Goal: Information Seeking & Learning: Learn about a topic

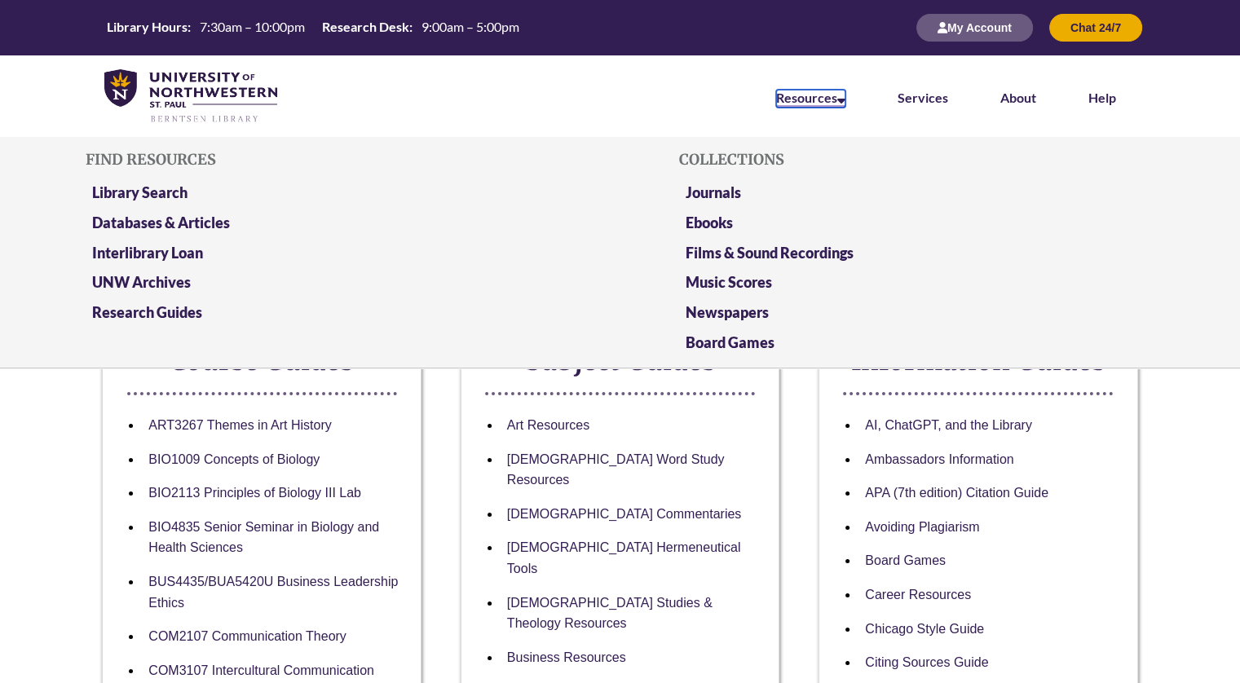
click at [822, 98] on link "Resources" at bounding box center [810, 99] width 69 height 18
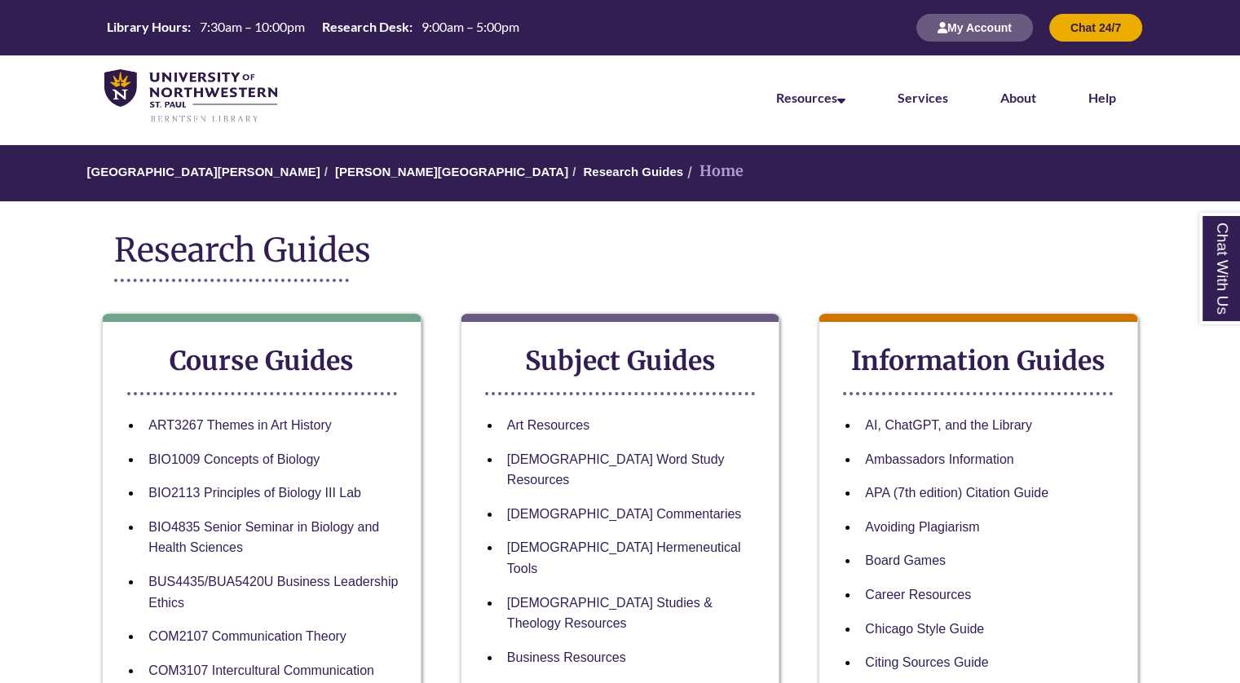
click at [583, 171] on link "Research Guides" at bounding box center [633, 172] width 100 height 14
click at [405, 175] on link "[PERSON_NAME][GEOGRAPHIC_DATA]" at bounding box center [451, 172] width 233 height 14
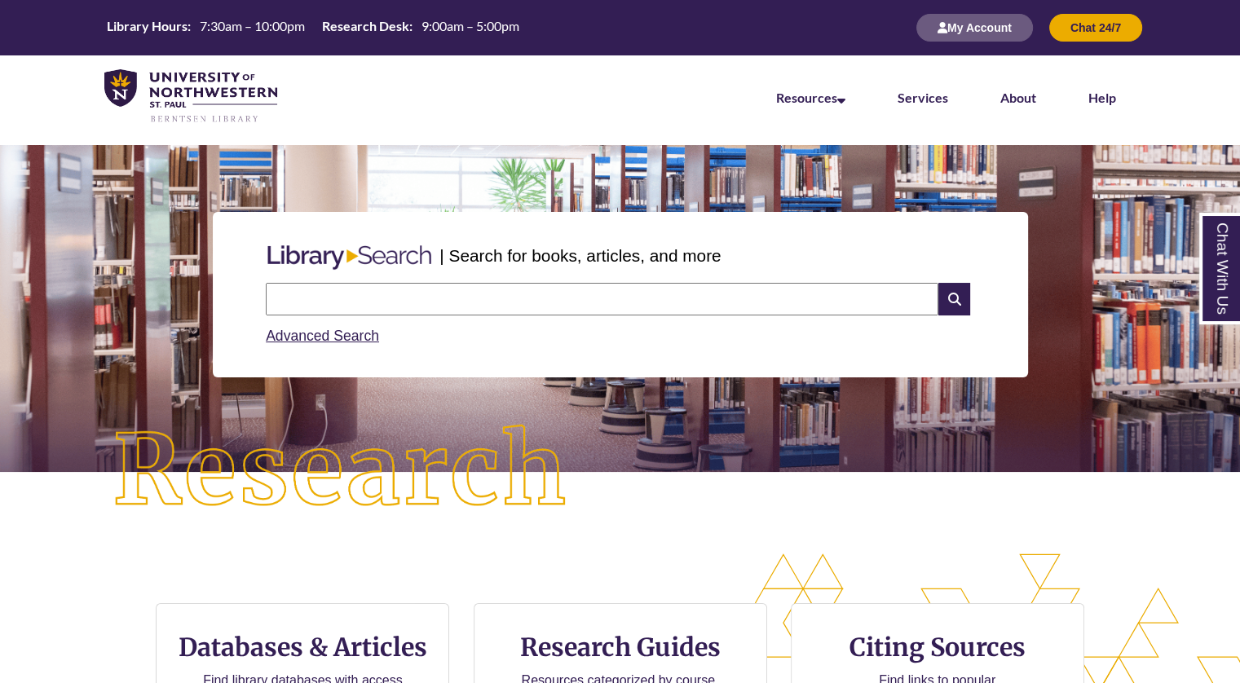
click at [415, 290] on input "text" at bounding box center [602, 299] width 673 height 33
click at [607, 288] on input "text" at bounding box center [602, 299] width 673 height 33
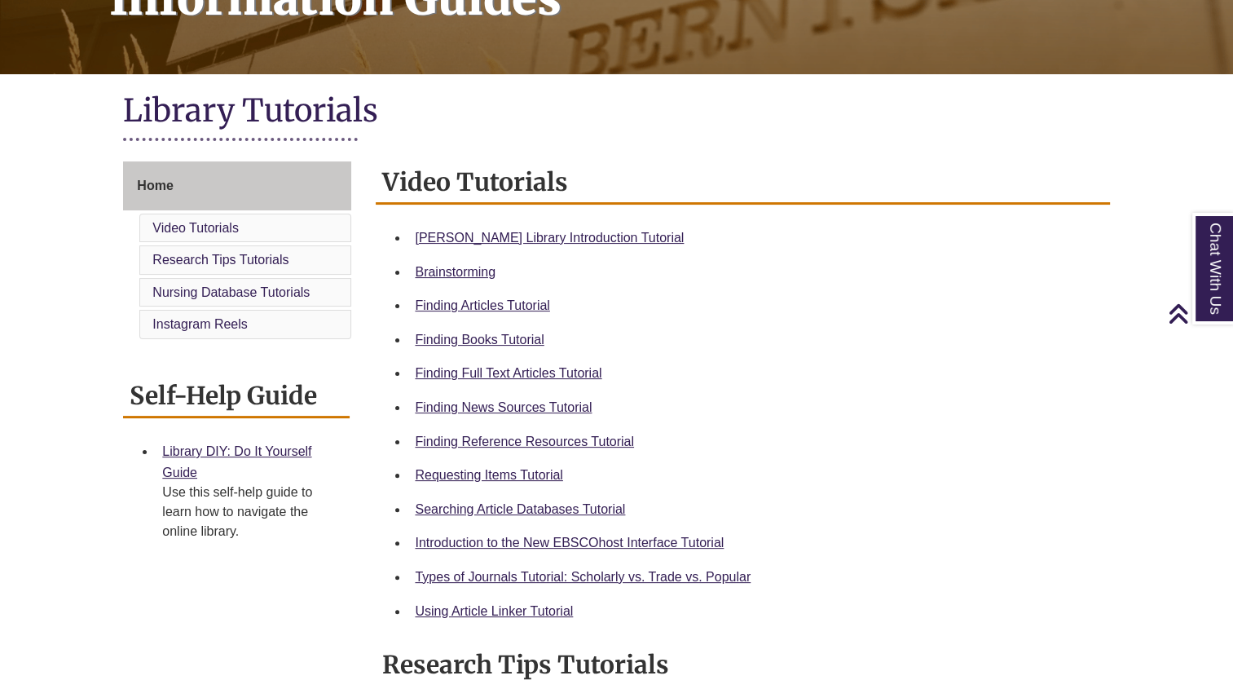
scroll to position [322, 0]
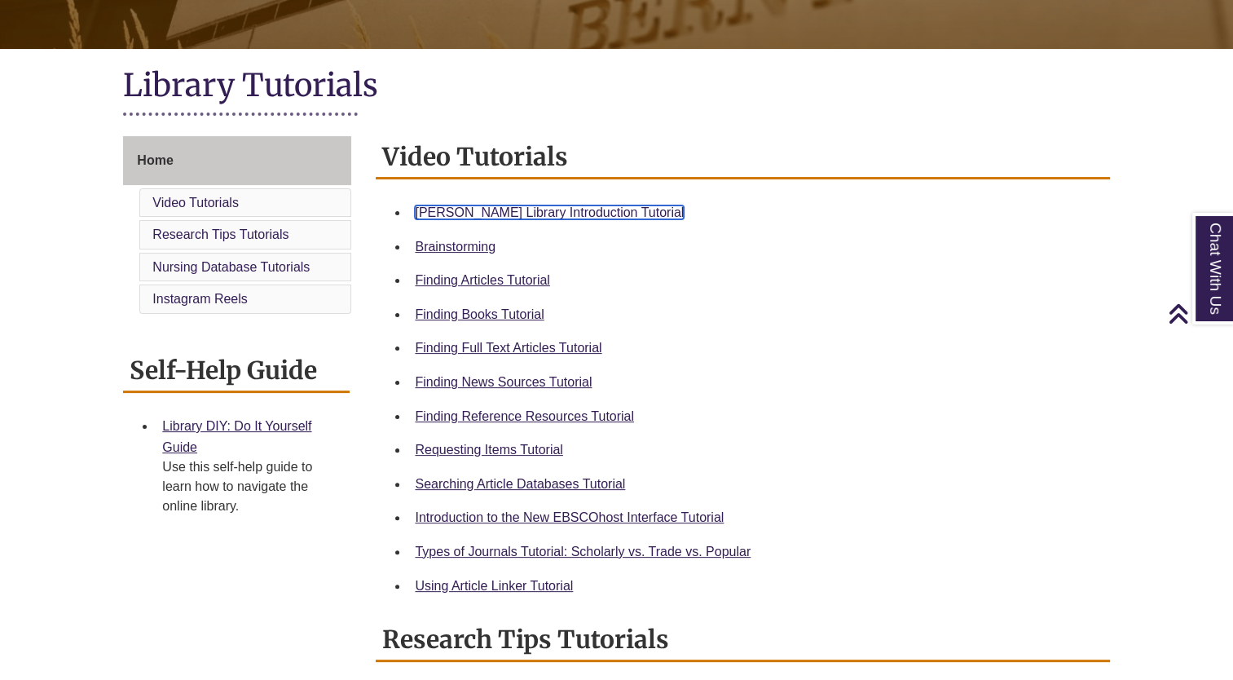
click at [547, 215] on link "Berntsen Library Introduction Tutorial" at bounding box center [549, 212] width 269 height 14
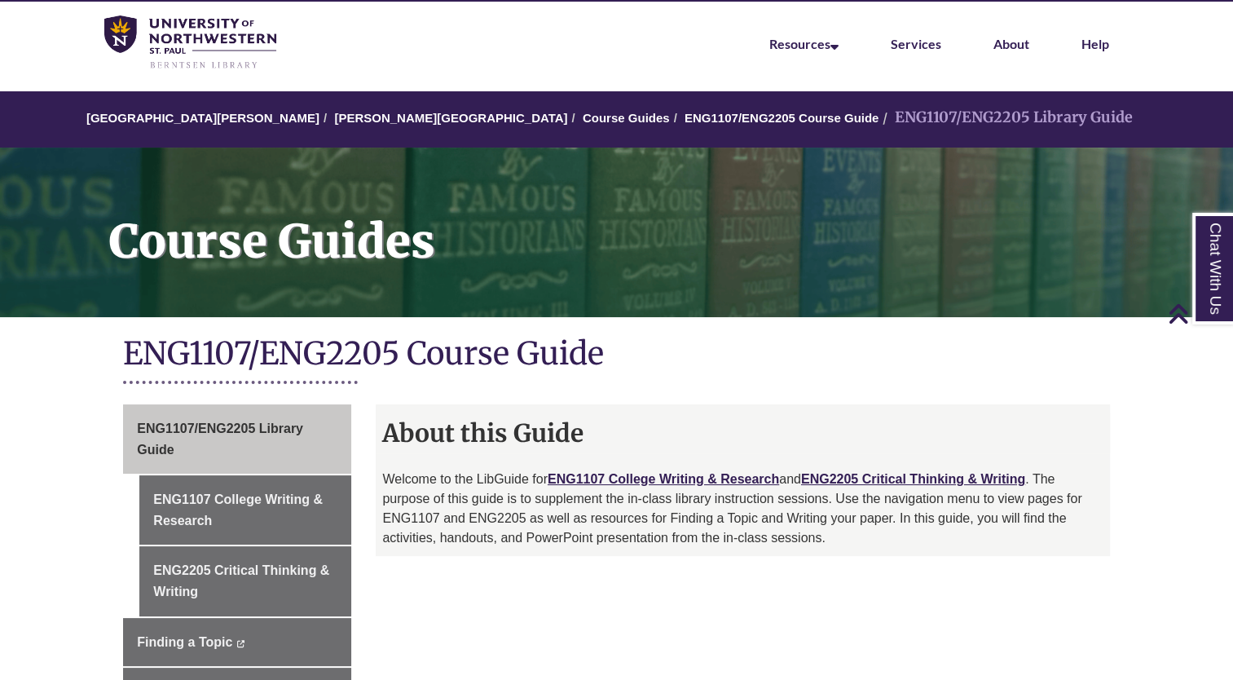
scroll to position [52, 0]
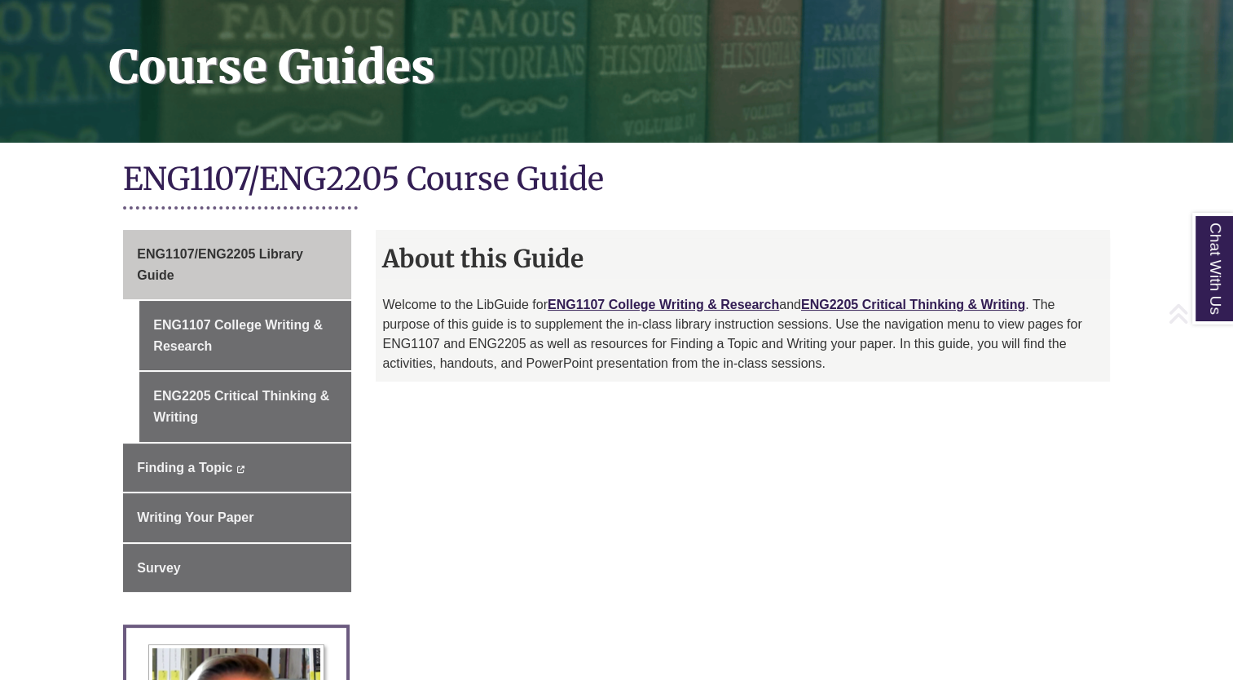
scroll to position [230, 0]
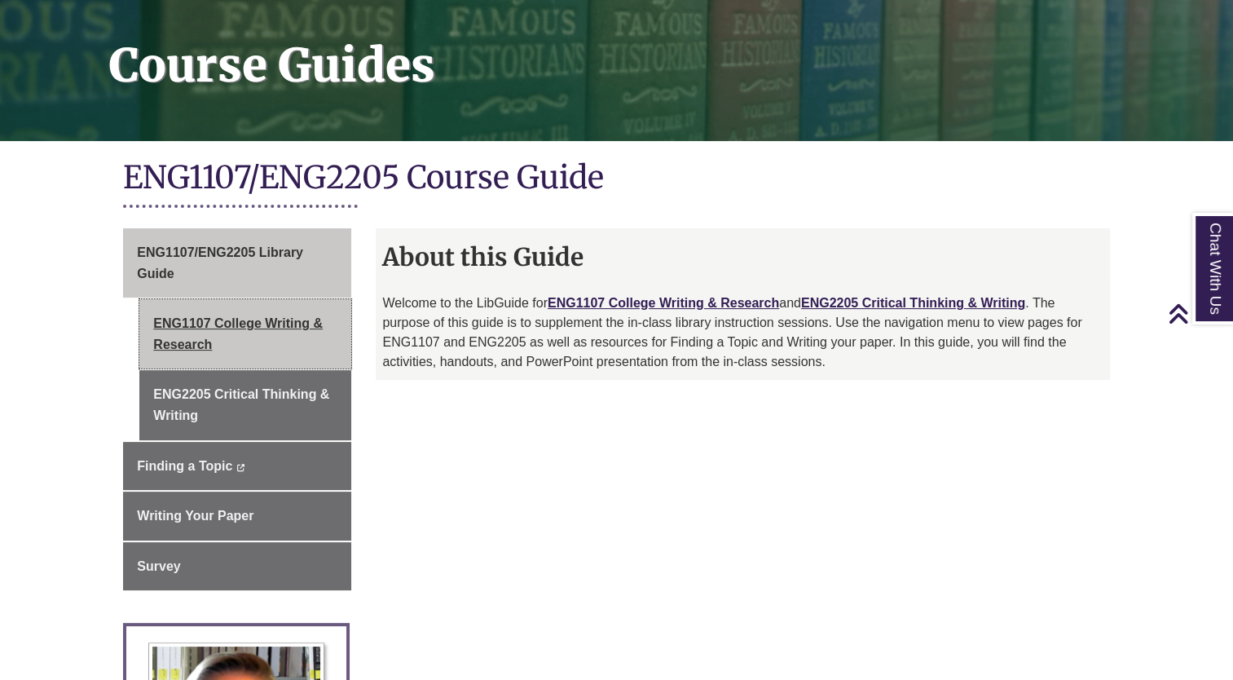
click at [276, 334] on link "ENG1107 College Writing & Research" at bounding box center [245, 333] width 212 height 69
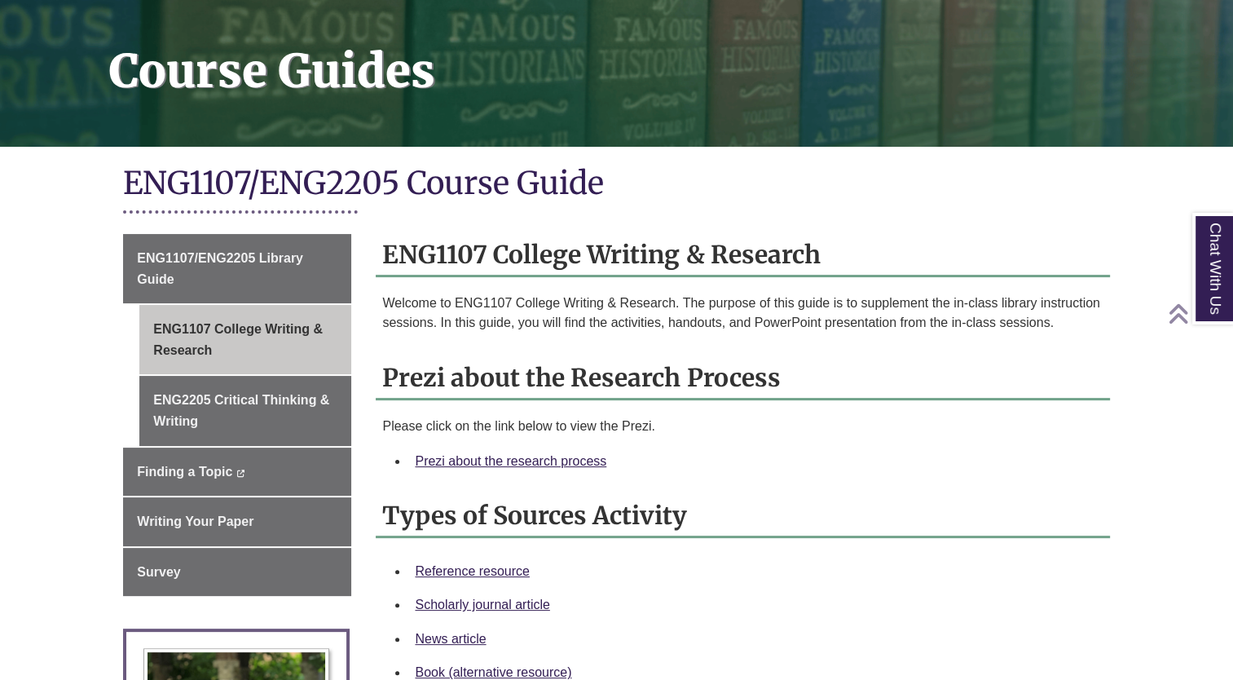
scroll to position [258, 0]
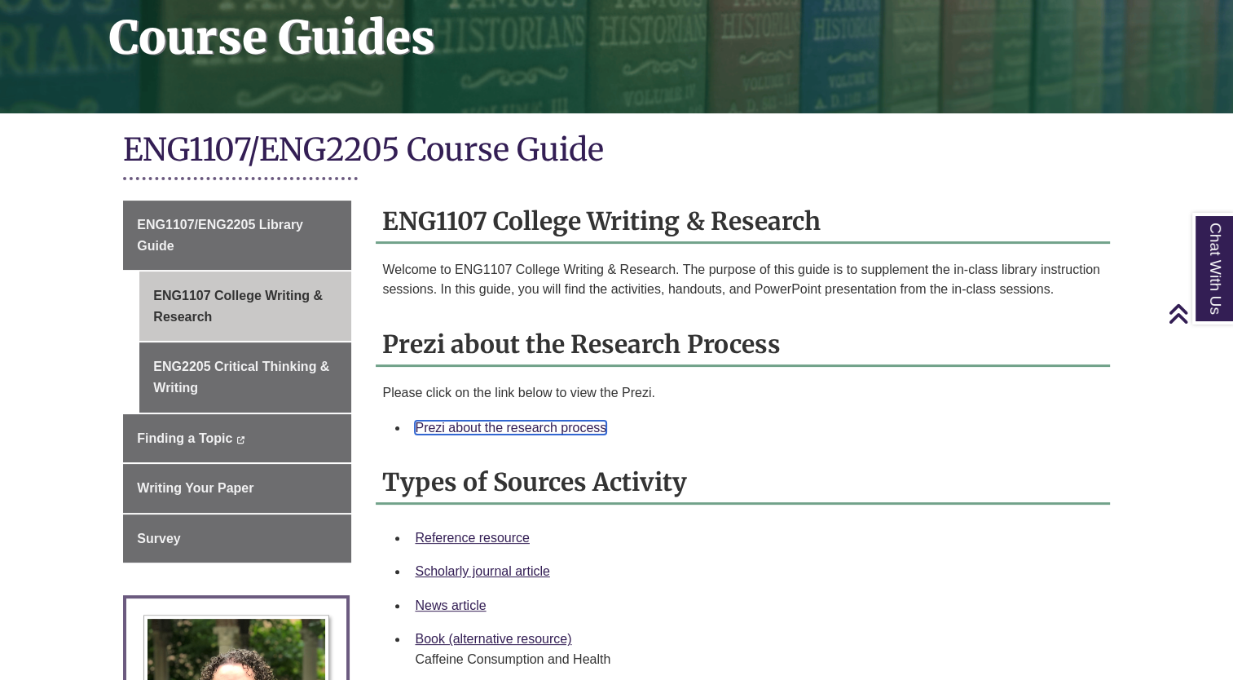
click at [517, 426] on link "Prezi about the research process" at bounding box center [511, 428] width 192 height 14
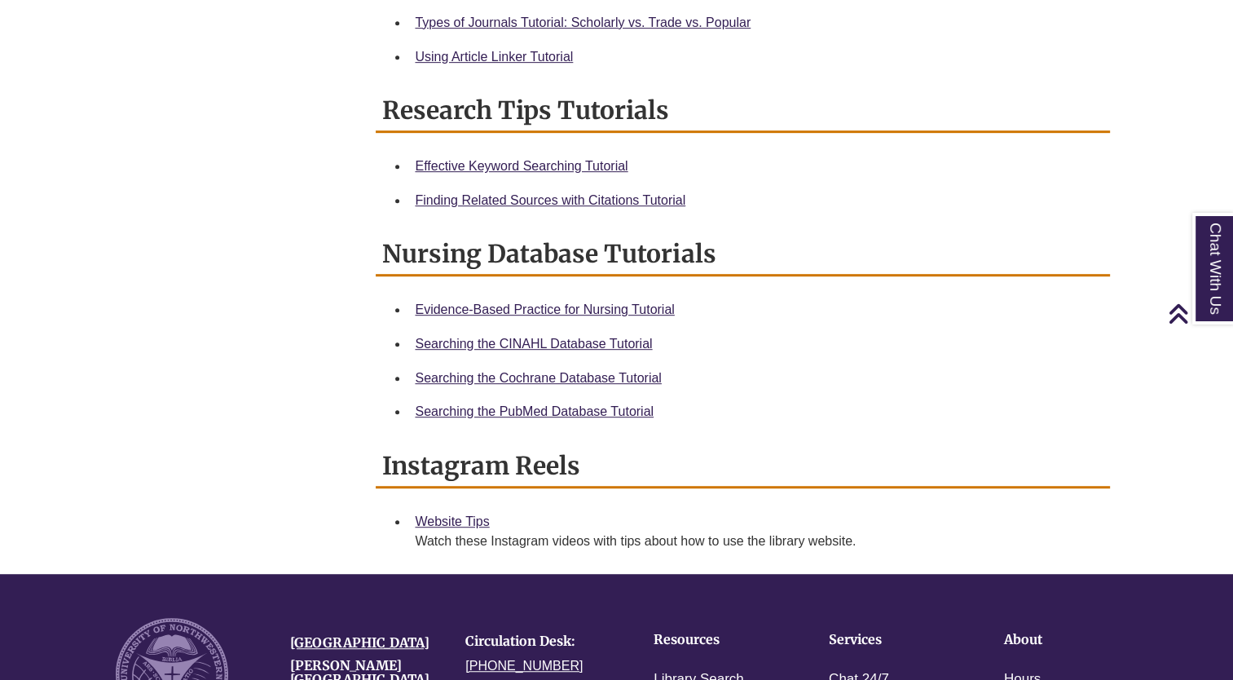
scroll to position [853, 0]
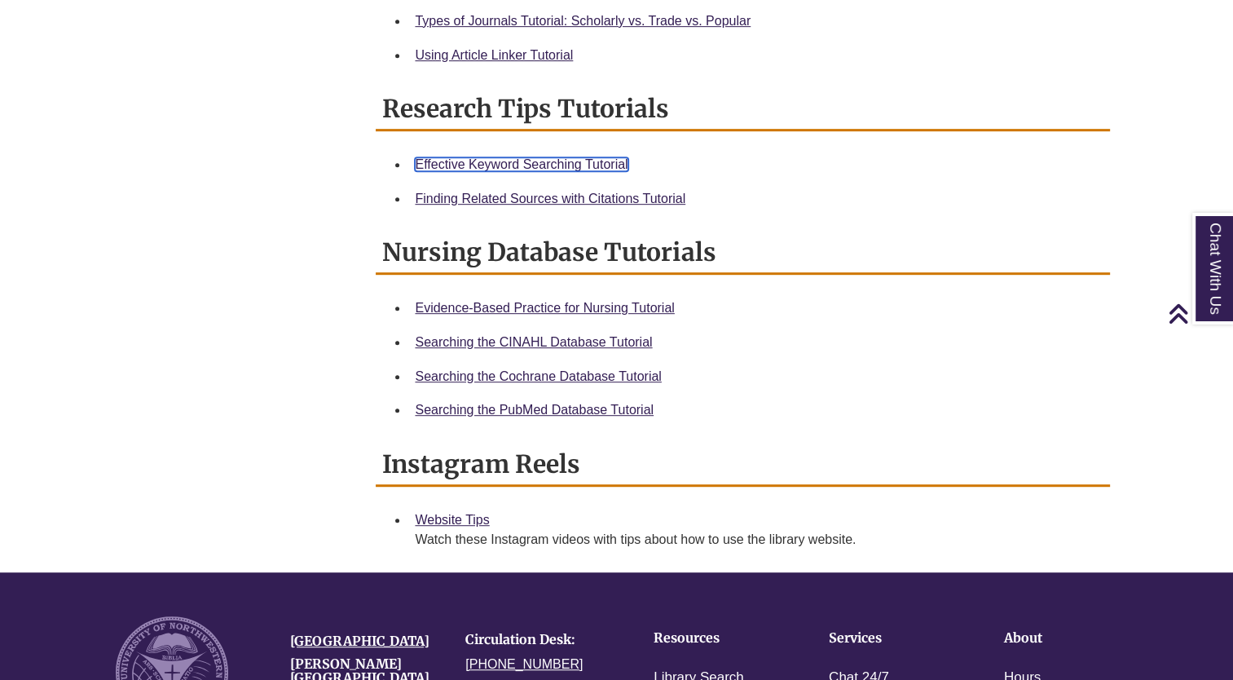
click at [512, 161] on link "Effective Keyword Searching Tutorial" at bounding box center [521, 164] width 213 height 14
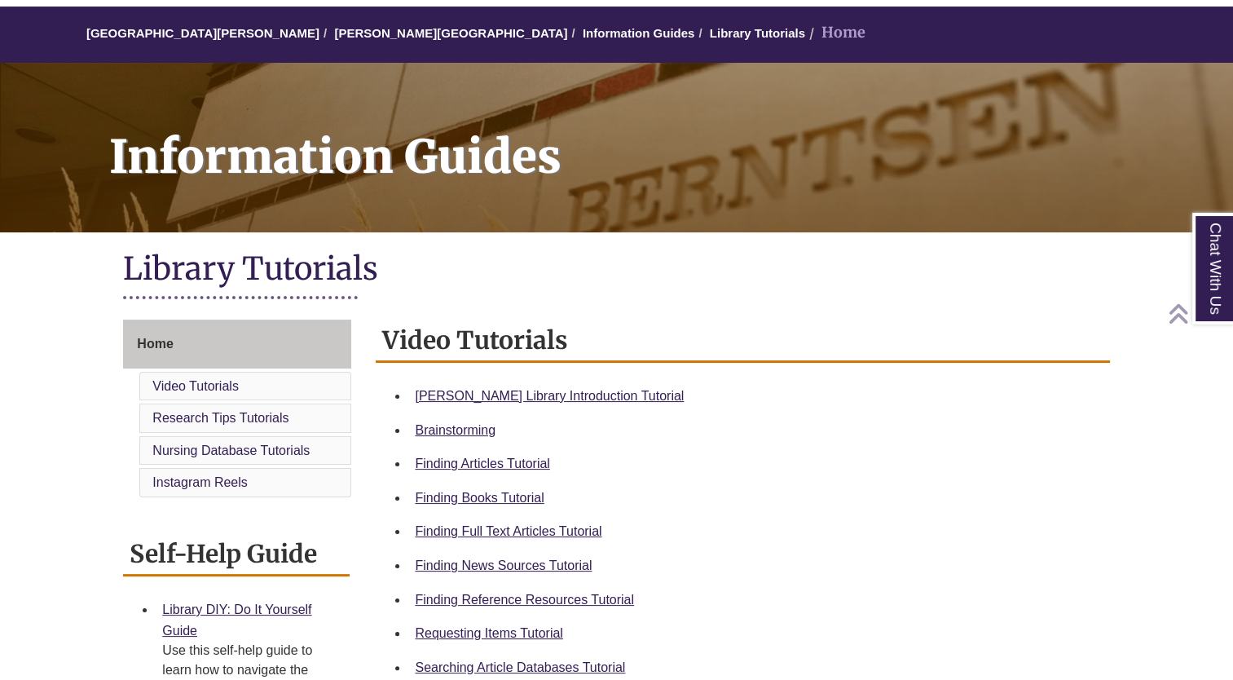
scroll to position [0, 0]
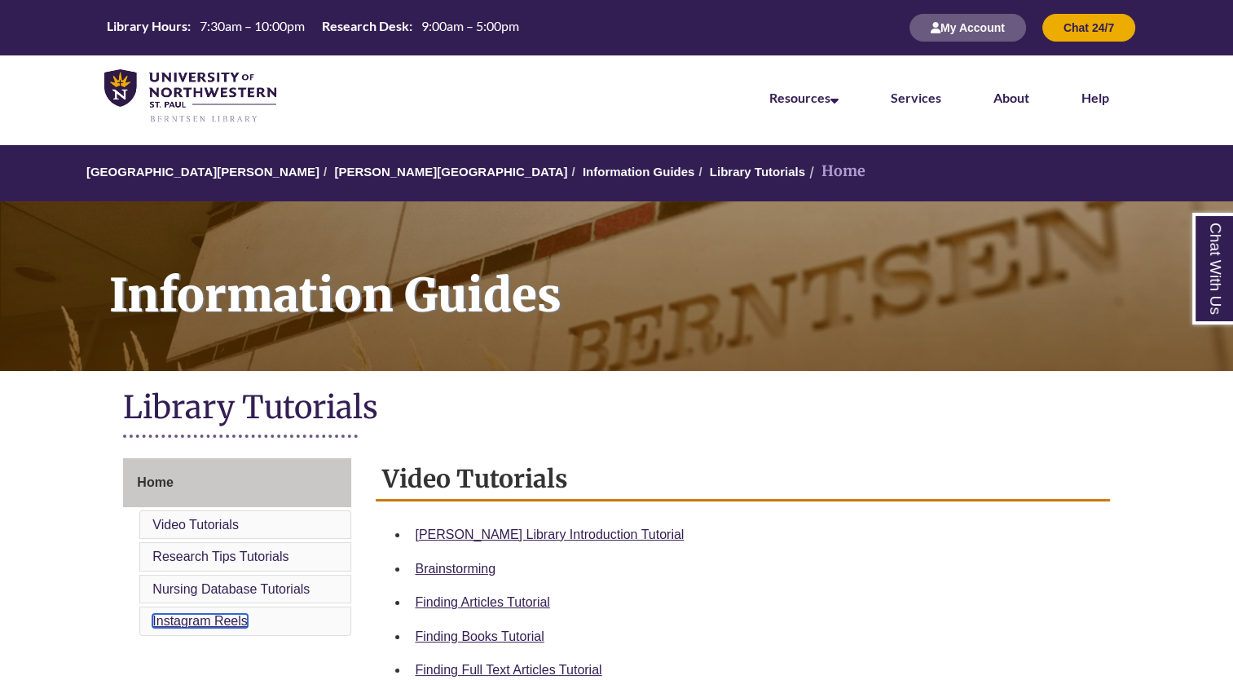
click at [205, 615] on link "Instagram Reels" at bounding box center [199, 621] width 95 height 14
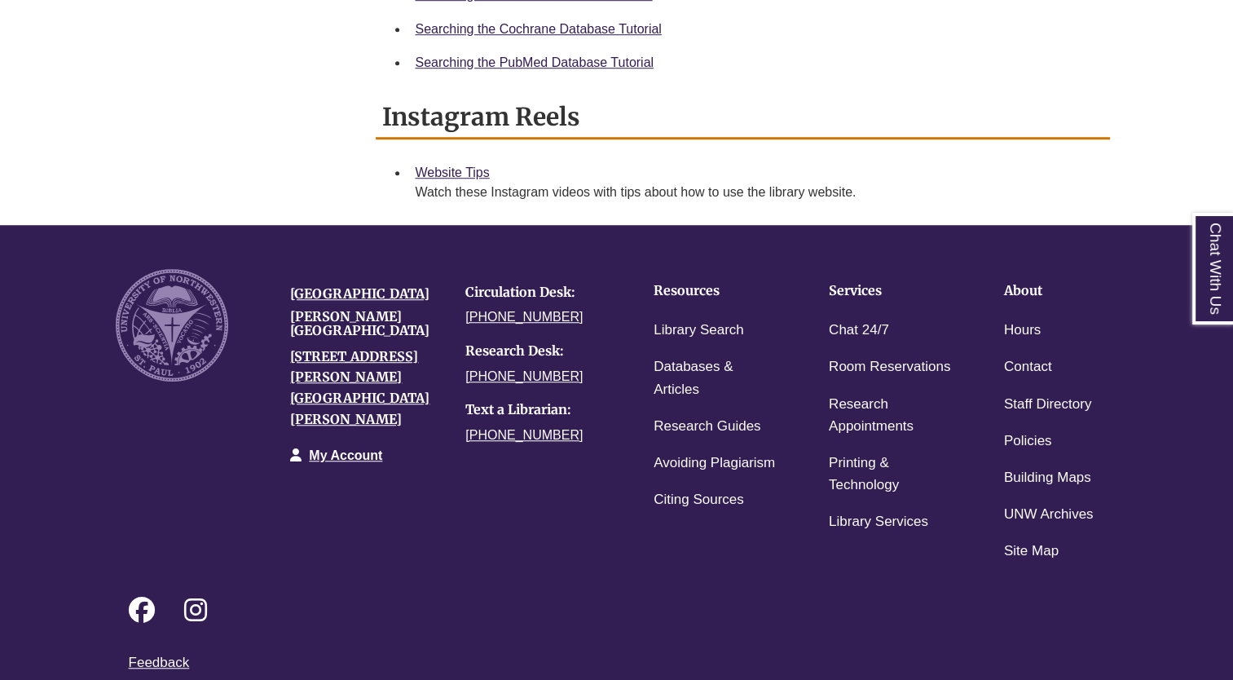
scroll to position [1199, 0]
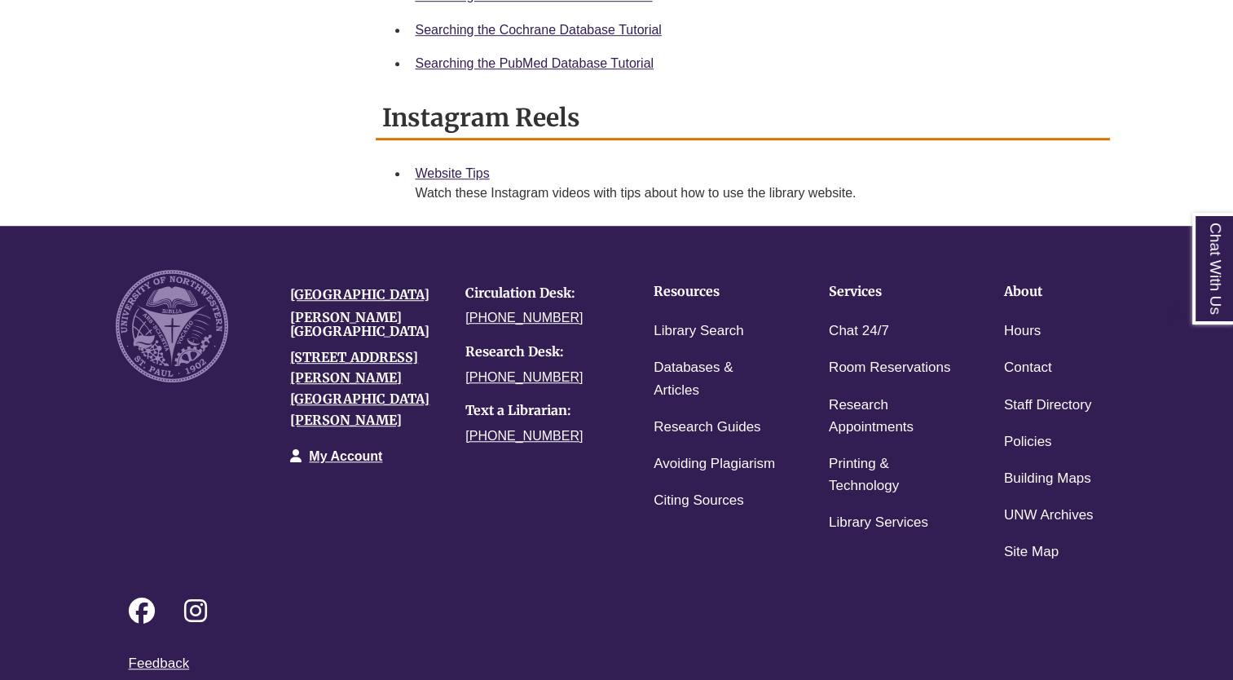
click at [463, 157] on li "Website Tips Watch these Instagram videos with tips about how to use the librar…" at bounding box center [755, 184] width 695 height 54
click at [463, 166] on link "Website Tips" at bounding box center [452, 173] width 74 height 14
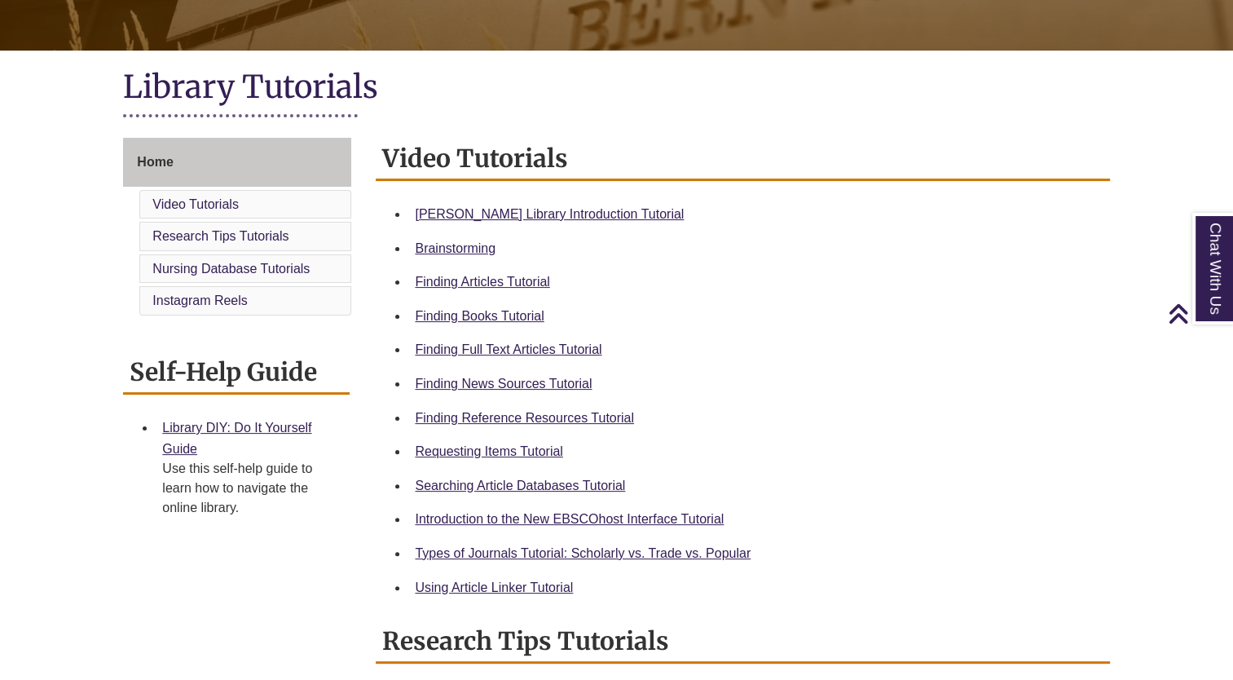
scroll to position [0, 0]
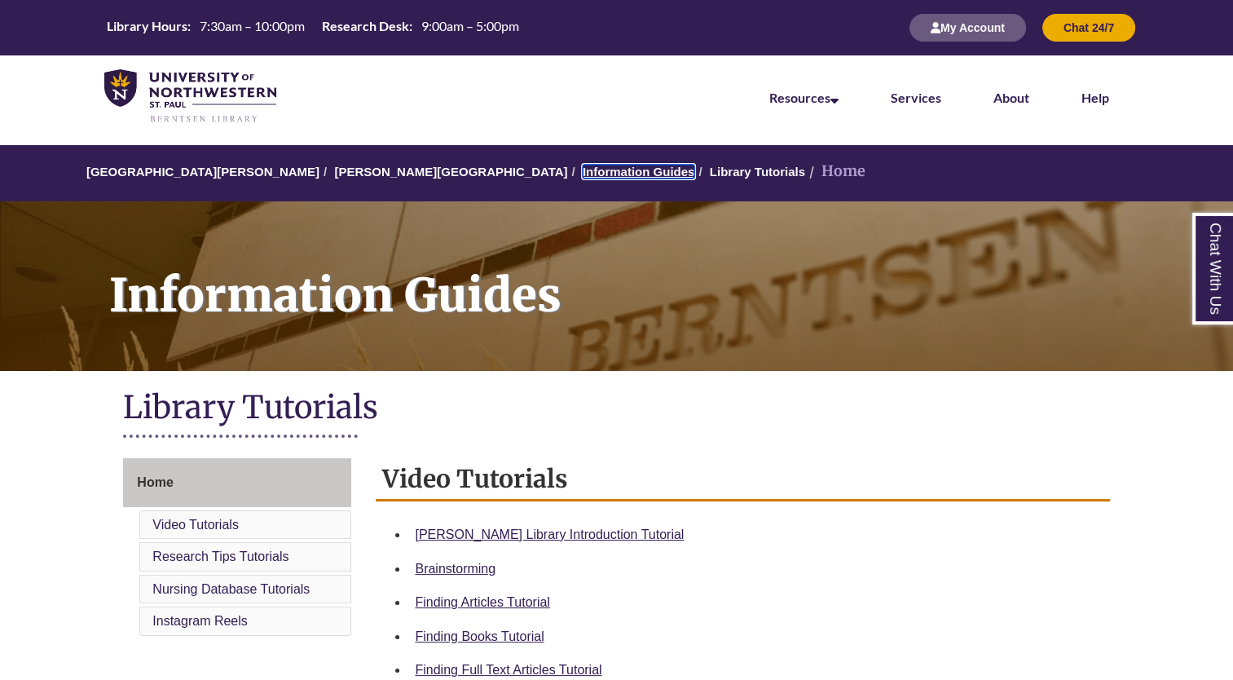
click at [583, 176] on link "Information Guides" at bounding box center [639, 172] width 112 height 14
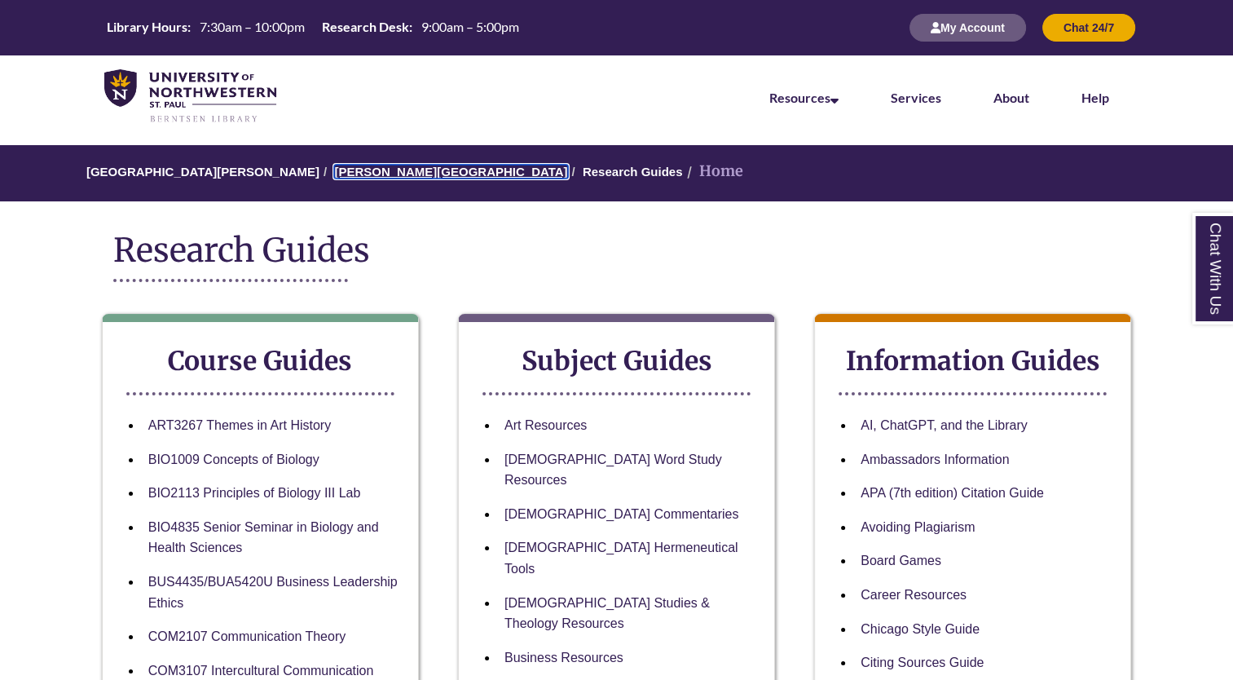
click at [382, 169] on link "[PERSON_NAME][GEOGRAPHIC_DATA]" at bounding box center [450, 172] width 233 height 14
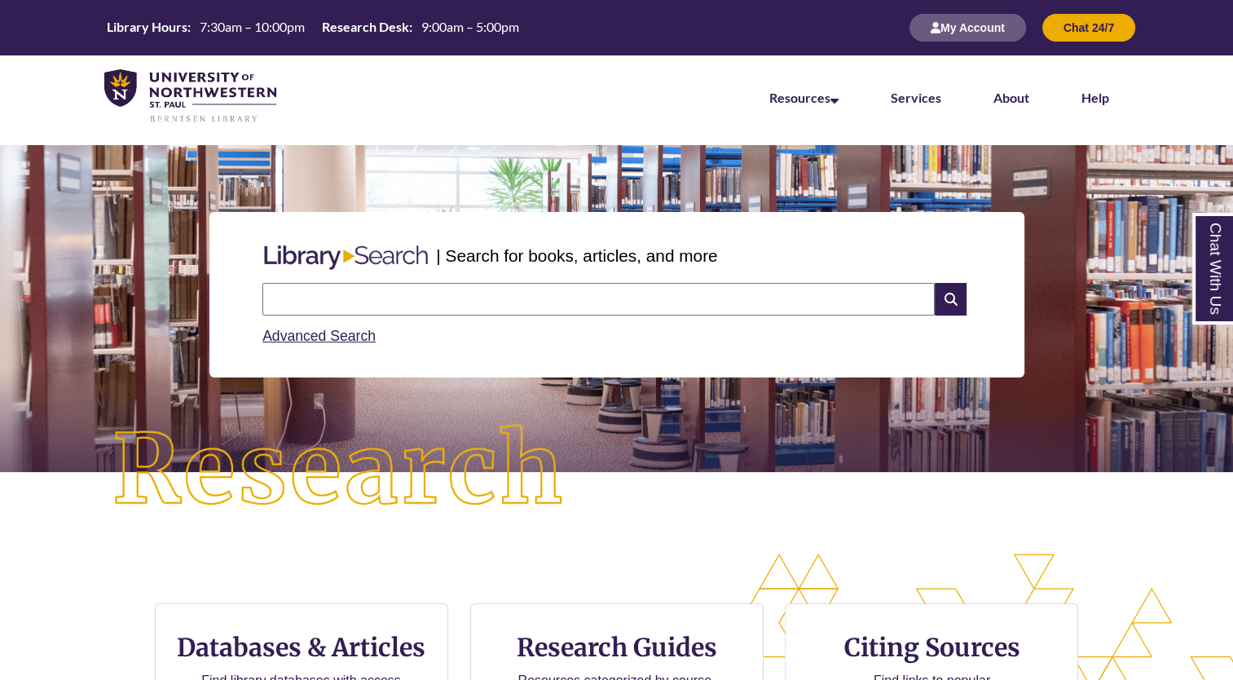
click at [422, 305] on input "text" at bounding box center [598, 299] width 673 height 33
click at [496, 294] on input "text" at bounding box center [598, 299] width 673 height 33
click at [278, 334] on link "Advanced Search" at bounding box center [318, 336] width 113 height 16
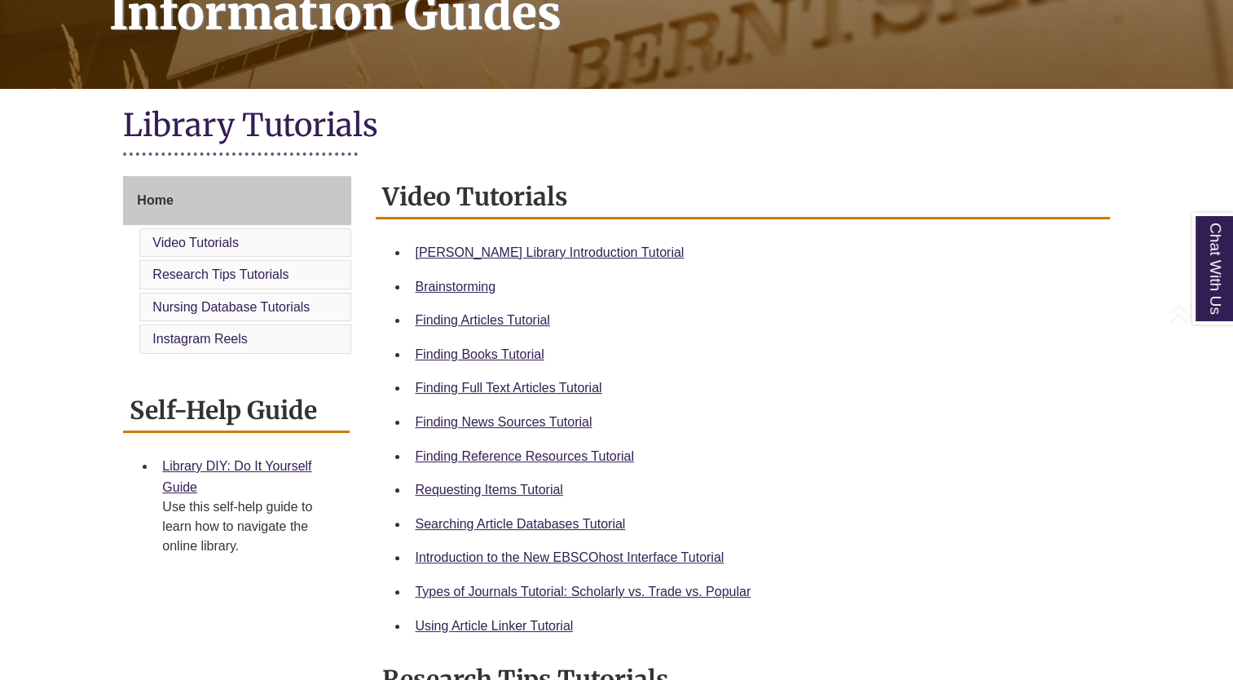
scroll to position [293, 0]
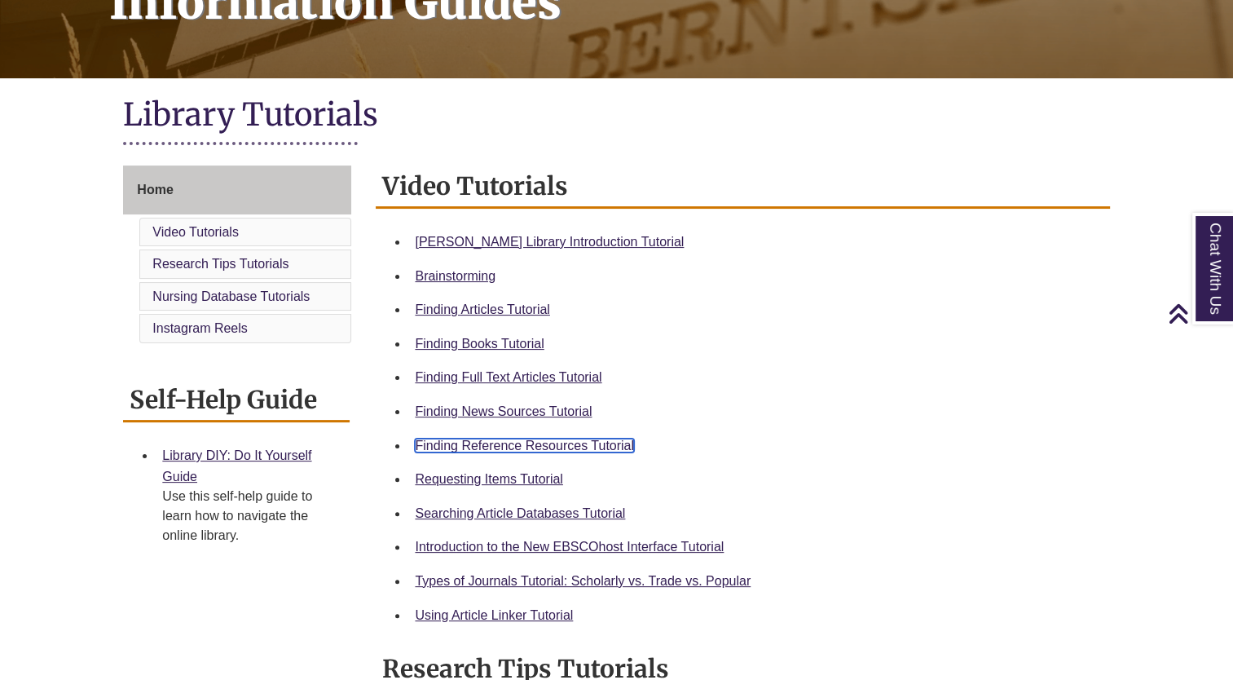
click at [497, 442] on link "Finding Reference Resources Tutorial" at bounding box center [524, 446] width 219 height 14
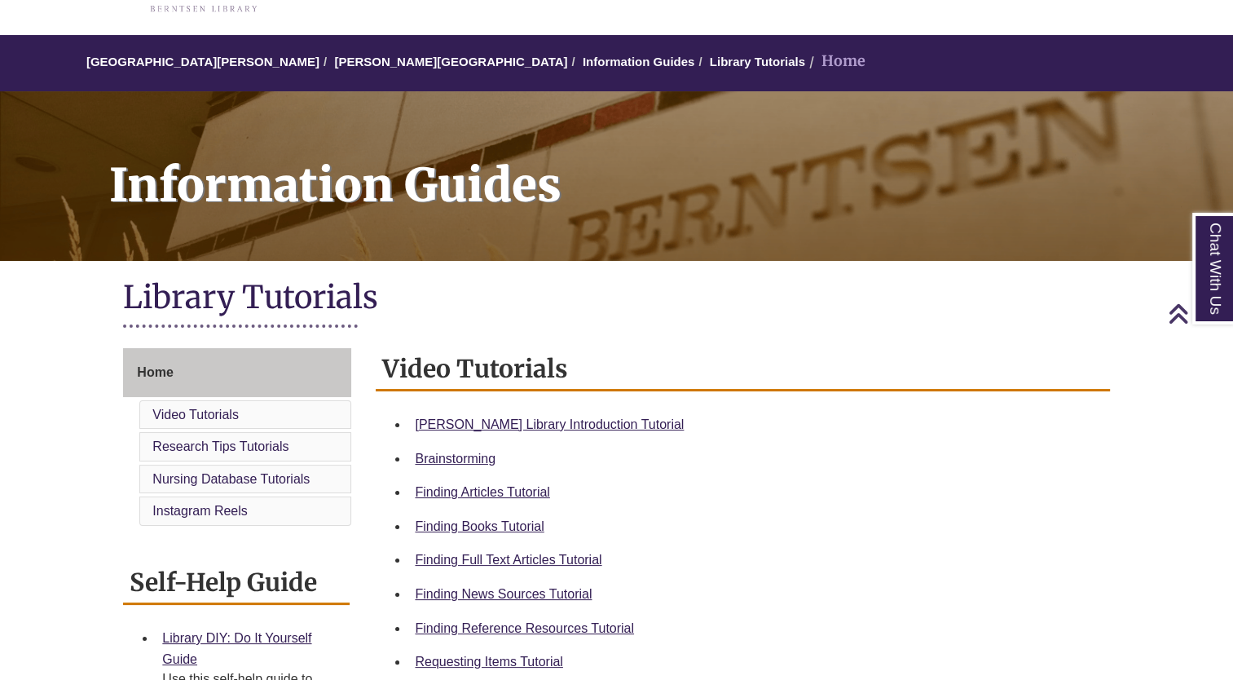
scroll to position [94, 0]
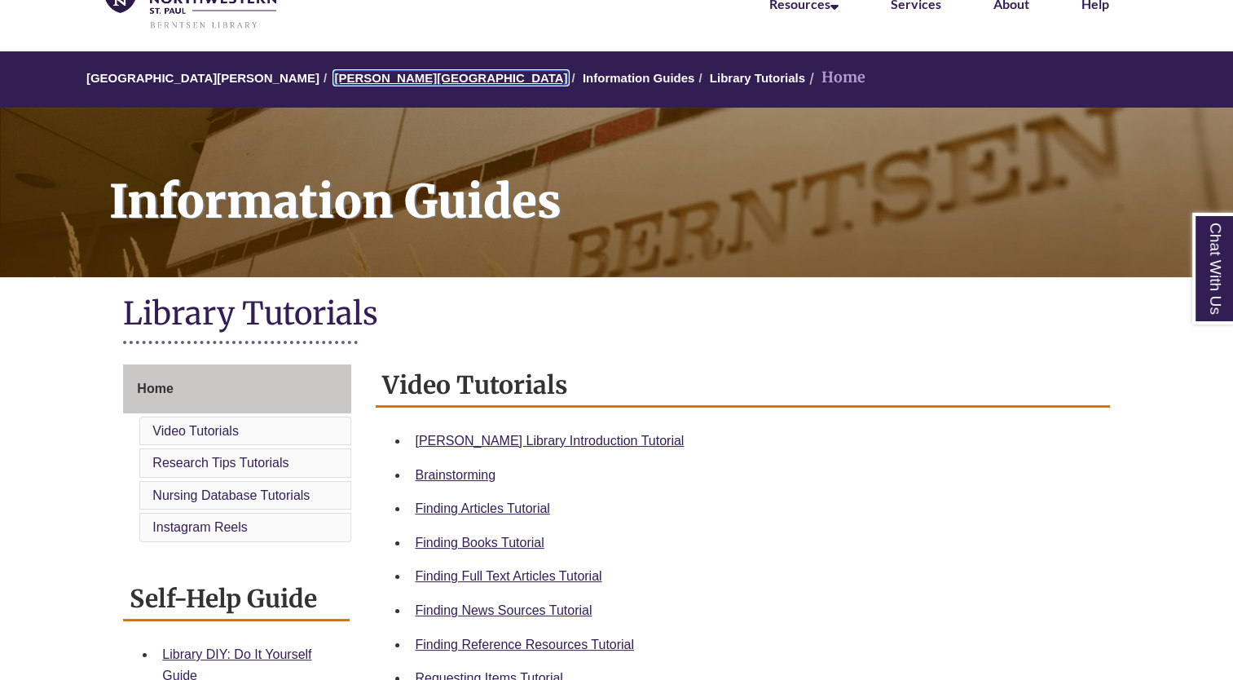
click at [365, 77] on link "[PERSON_NAME][GEOGRAPHIC_DATA]" at bounding box center [450, 78] width 233 height 14
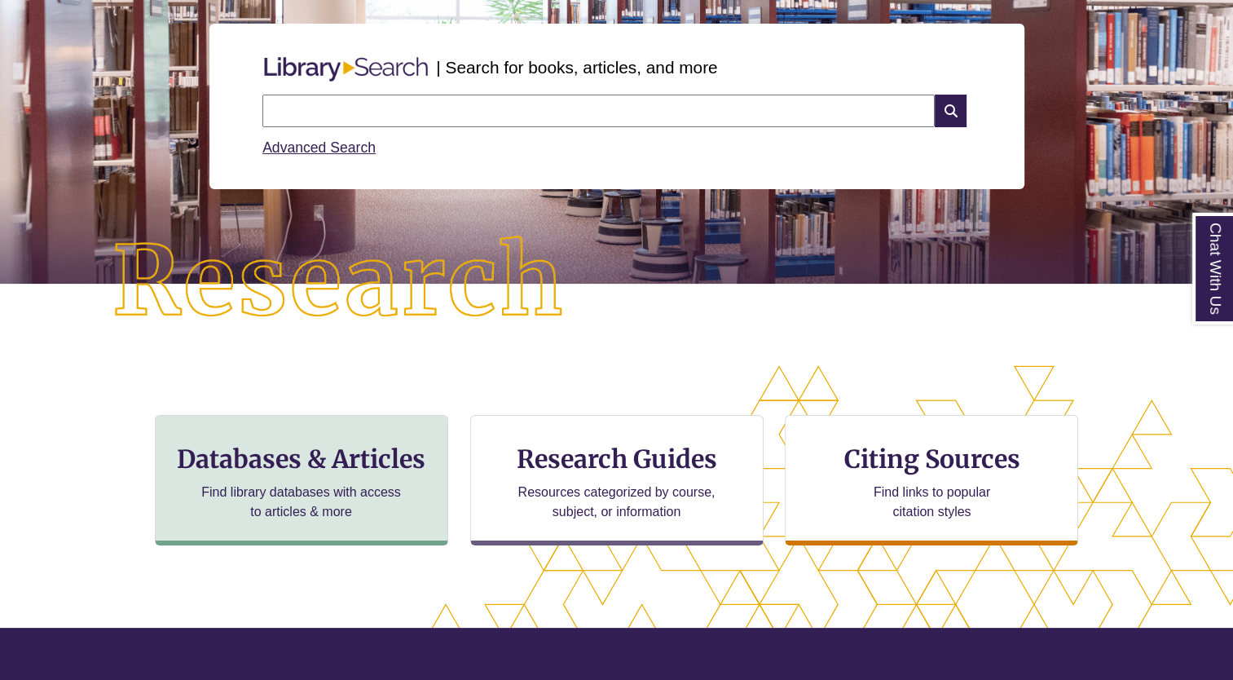
scroll to position [209, 0]
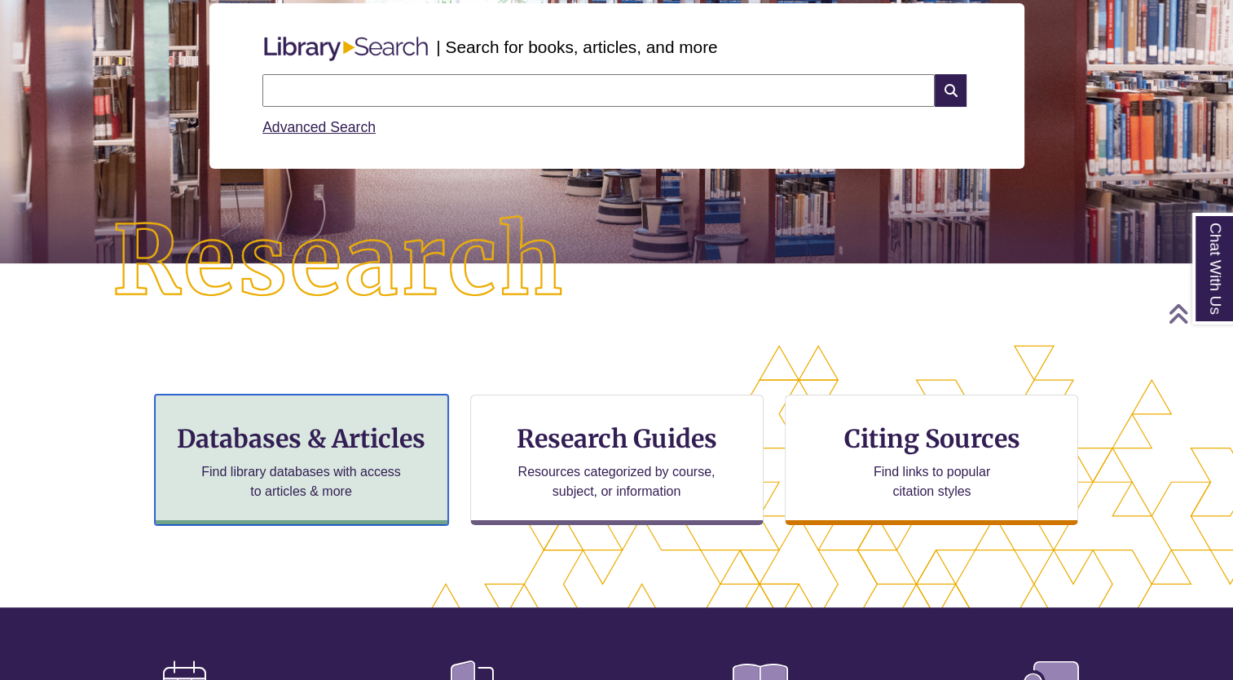
click at [317, 445] on h3 "Databases & Articles" at bounding box center [302, 438] width 266 height 31
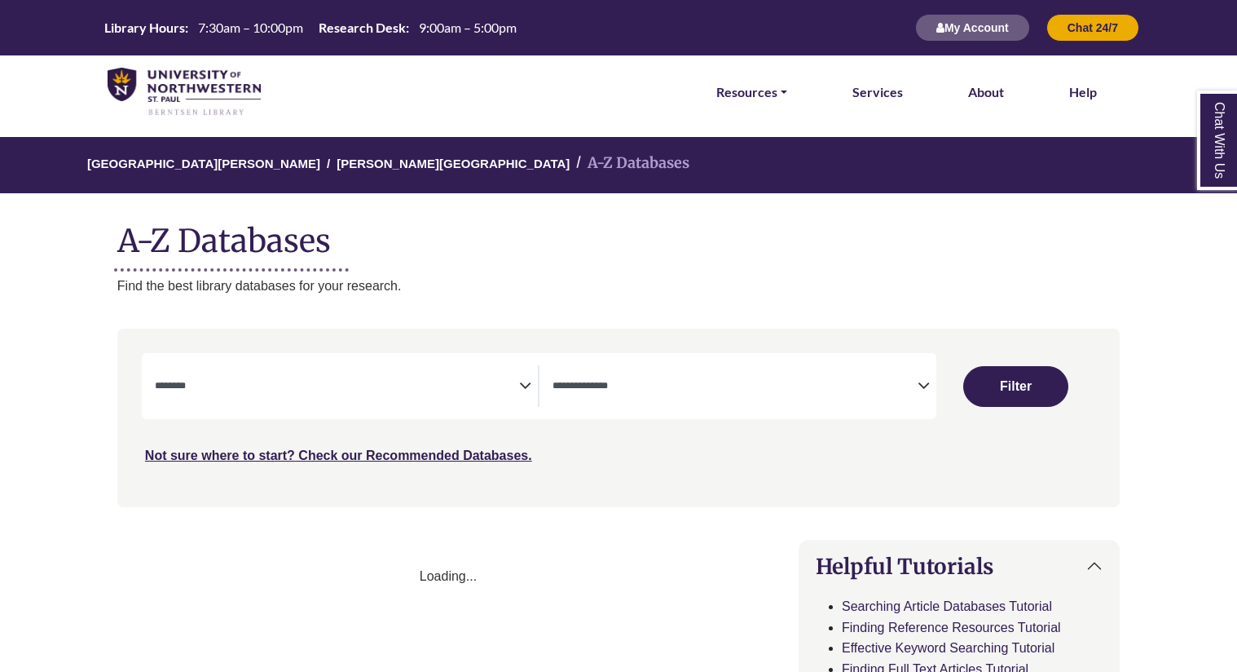
select select "Database Subject Filter"
select select "Database Types Filter"
select select "Database Subject Filter"
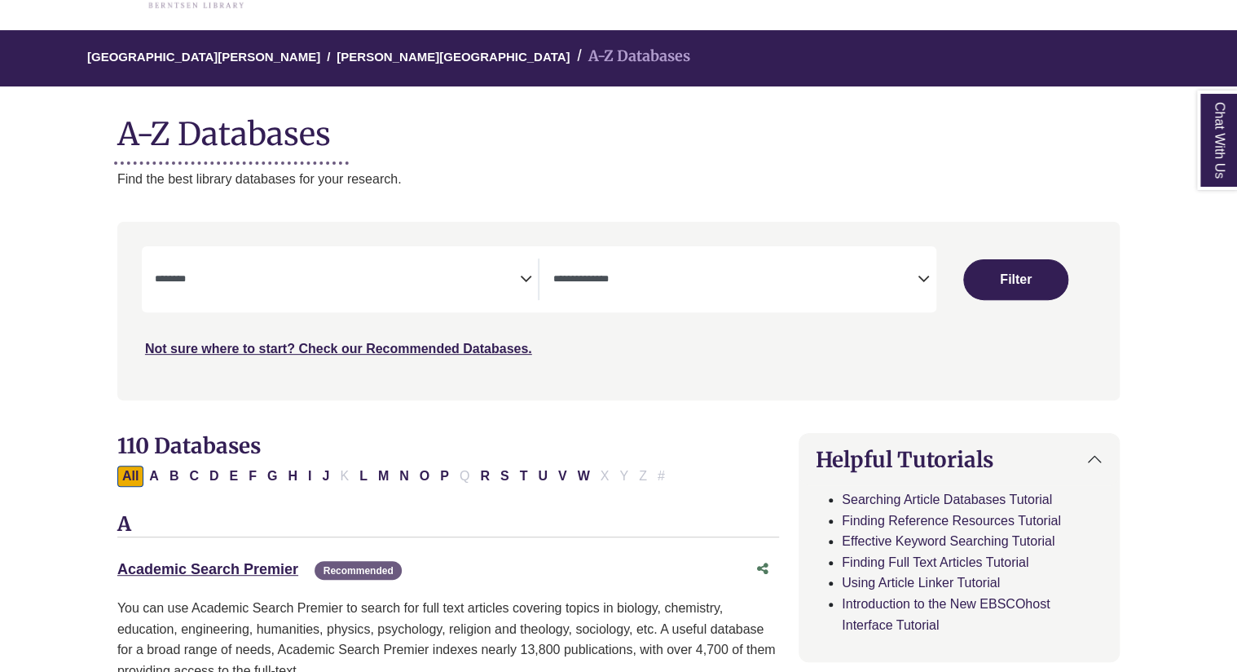
scroll to position [108, 0]
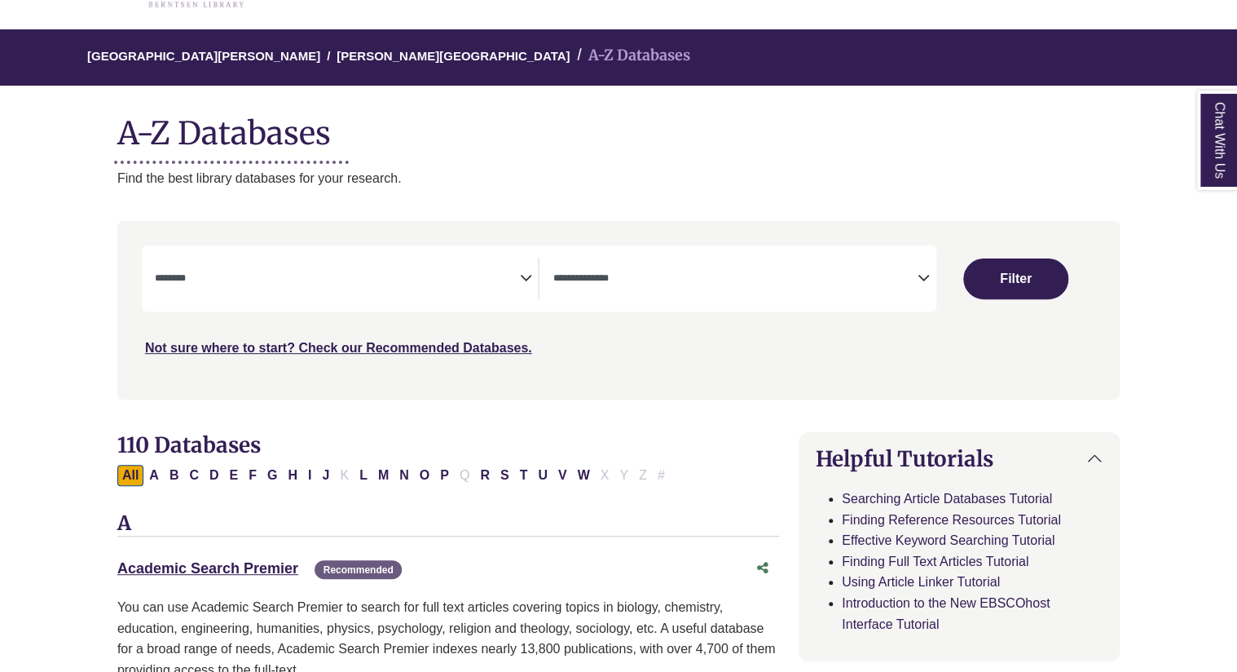
click at [663, 287] on span "Search filters" at bounding box center [735, 279] width 365 height 42
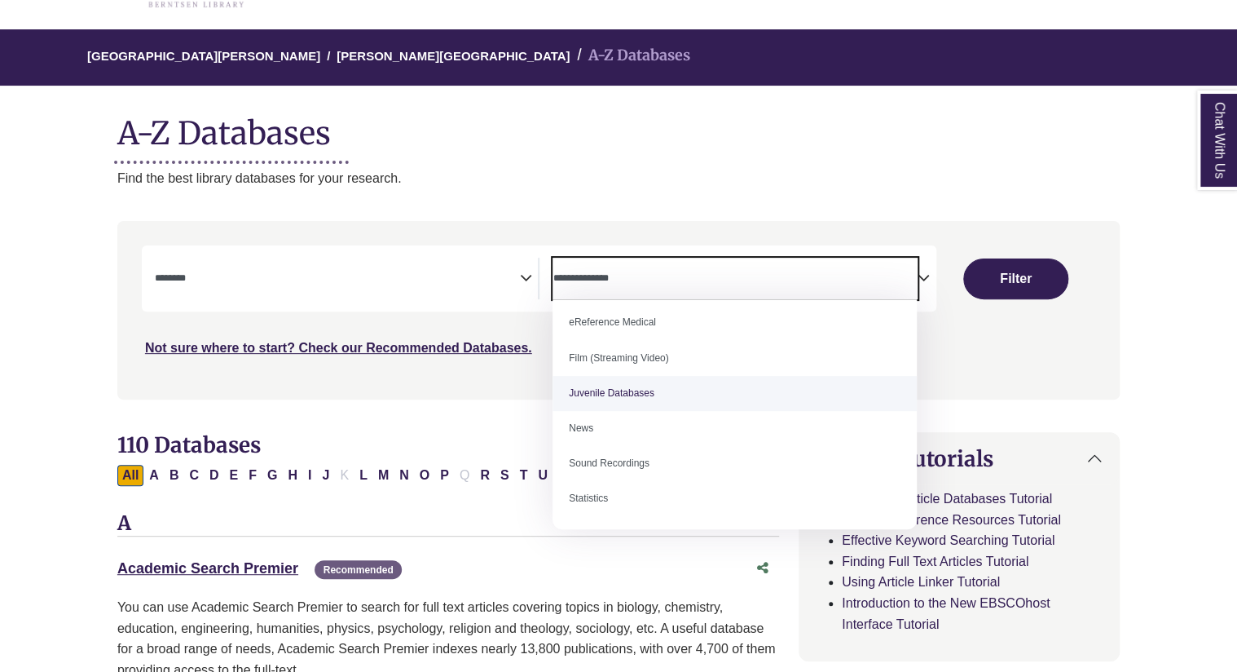
scroll to position [0, 0]
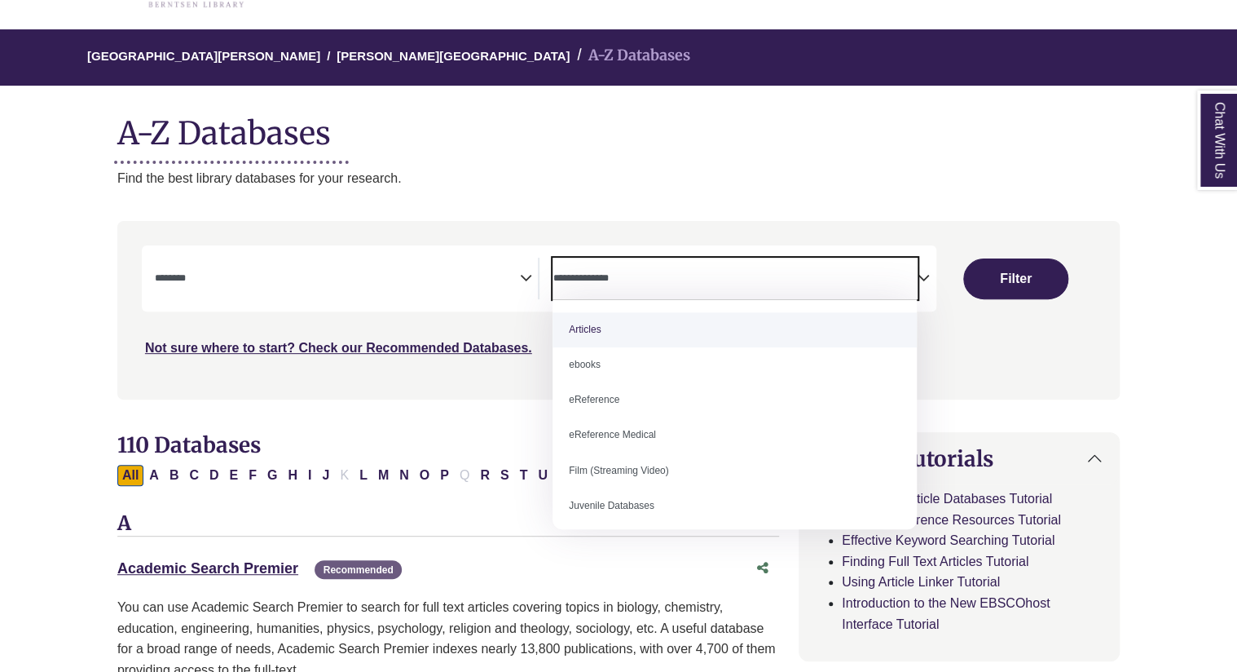
select select "*****"
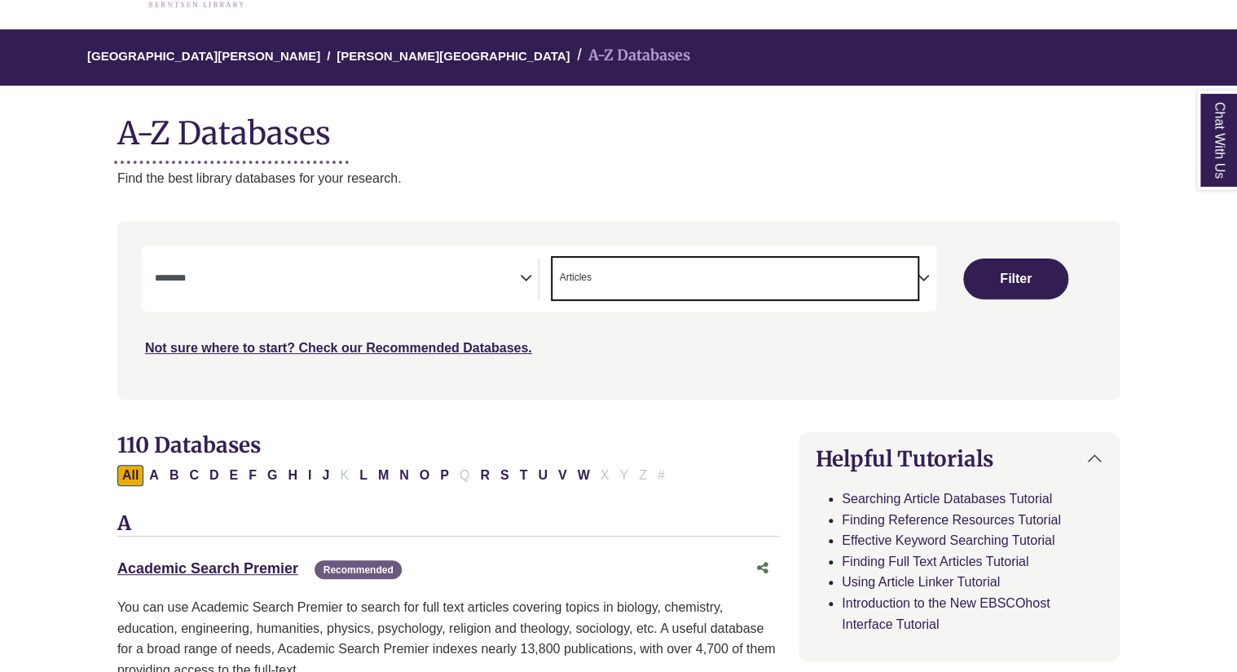
click at [448, 278] on textarea "Search" at bounding box center [337, 279] width 365 height 13
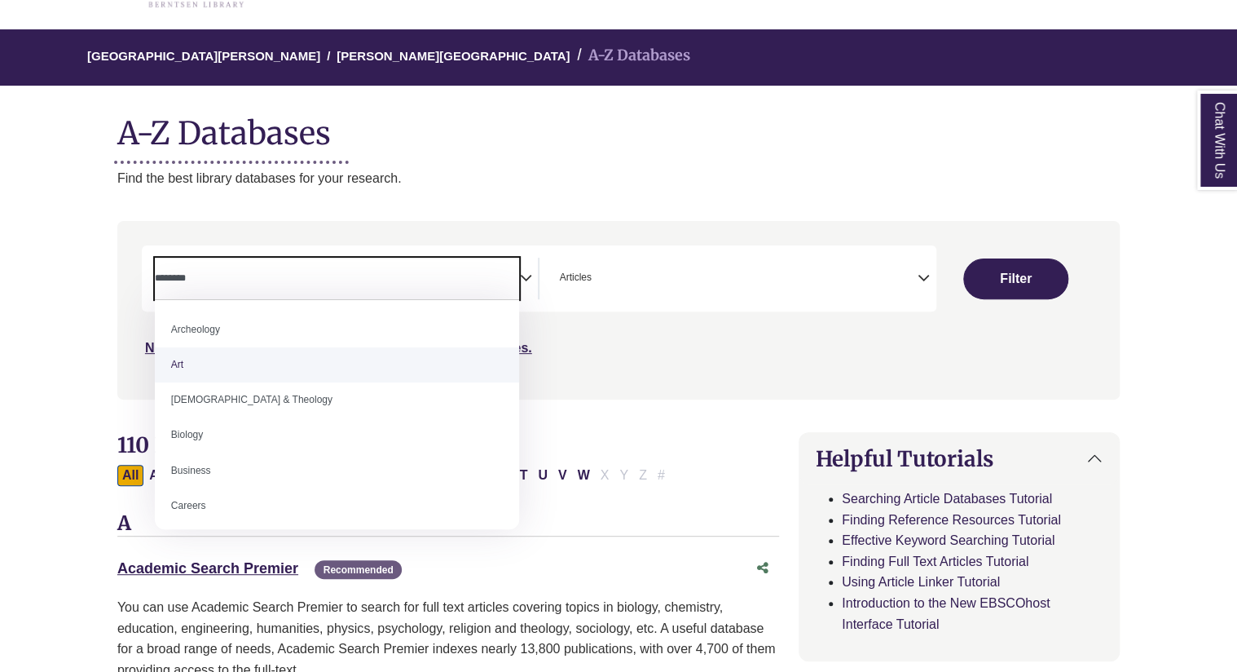
click at [554, 397] on nav "**********" at bounding box center [618, 310] width 1003 height 178
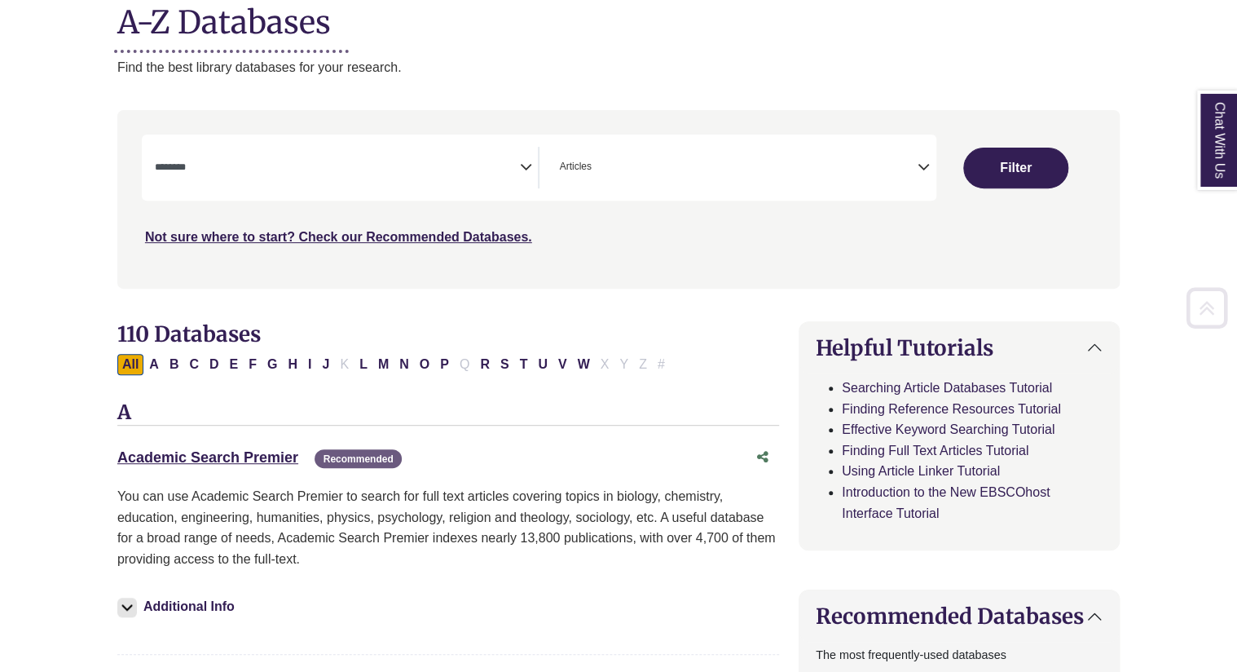
scroll to position [220, 0]
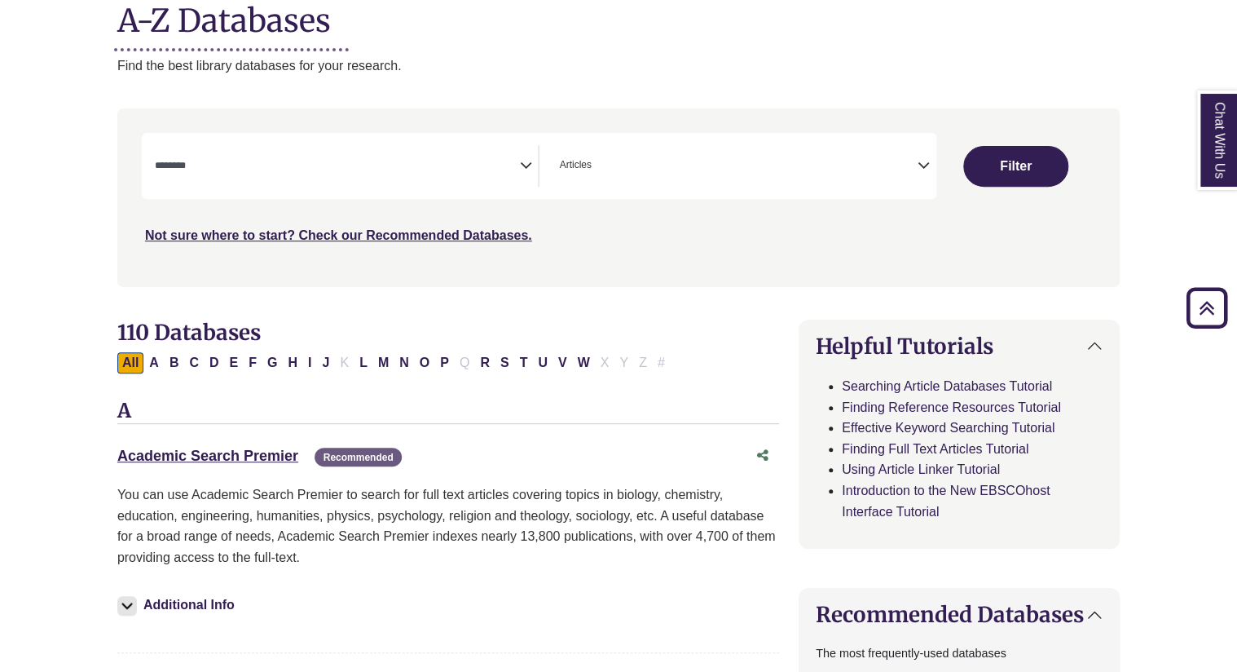
click at [366, 163] on textarea "Search" at bounding box center [337, 167] width 365 height 13
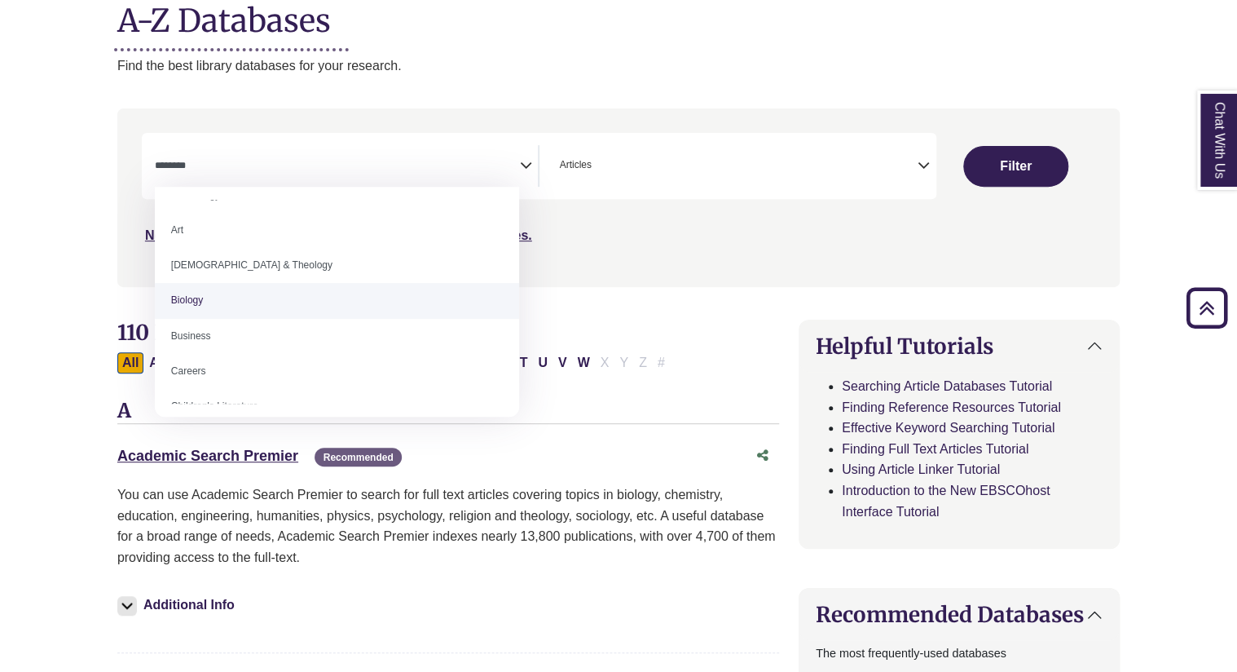
scroll to position [0, 0]
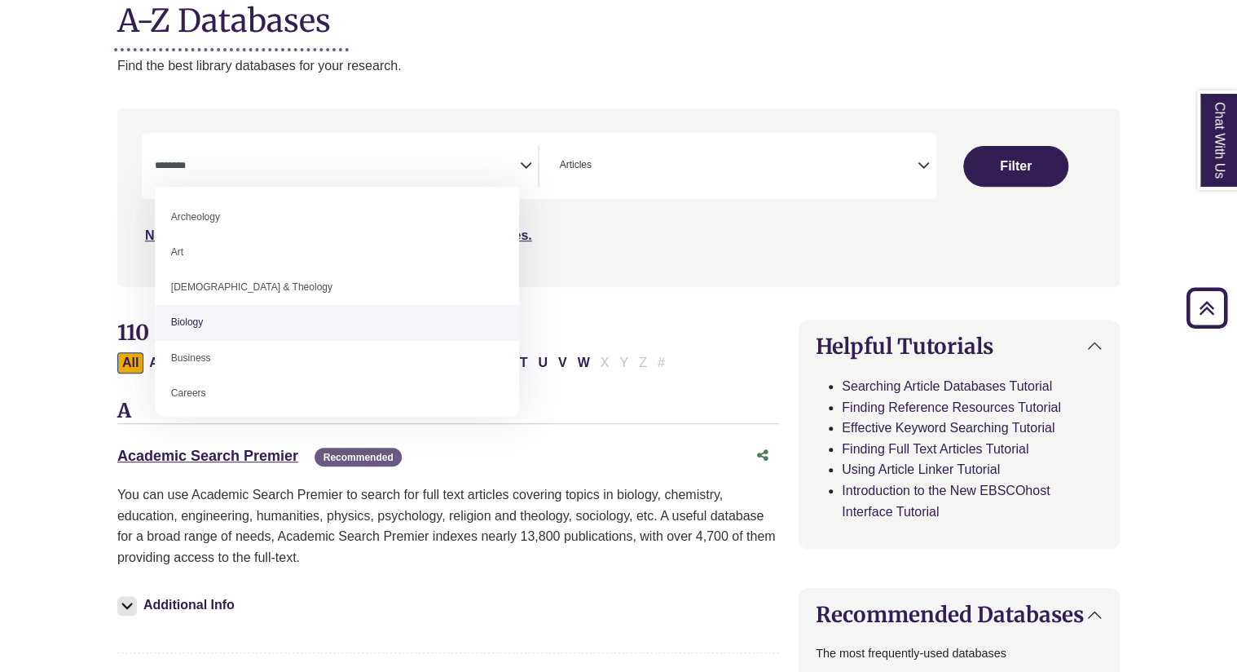
select select "*****"
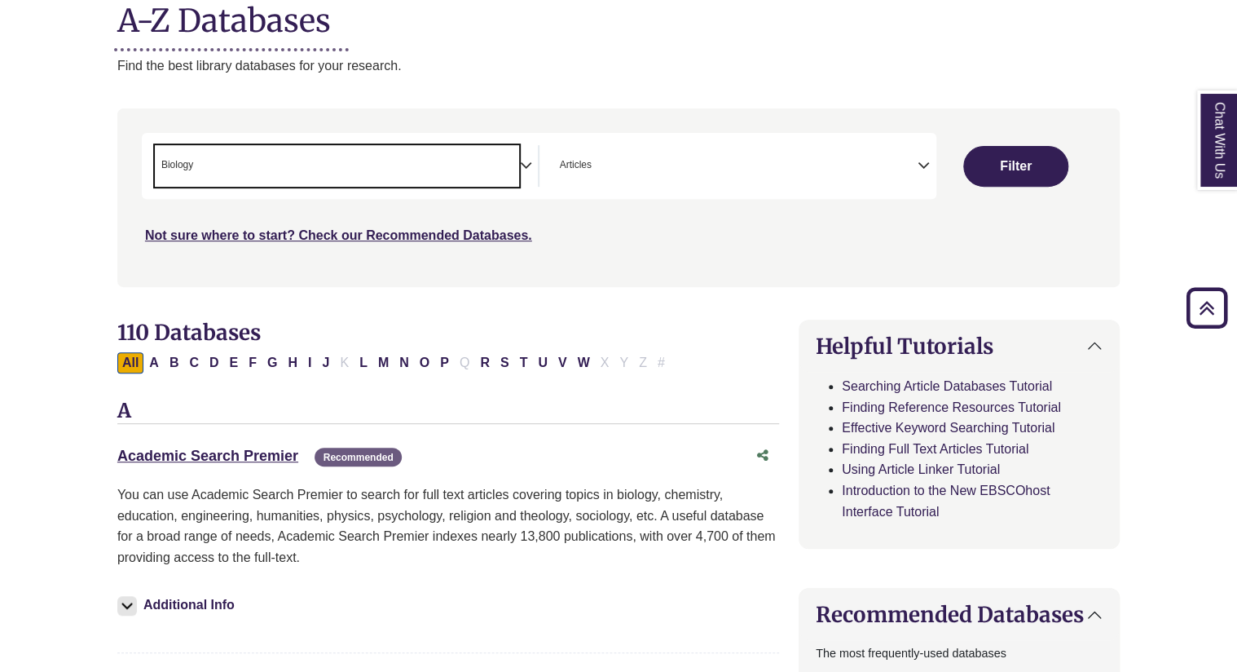
scroll to position [47, 0]
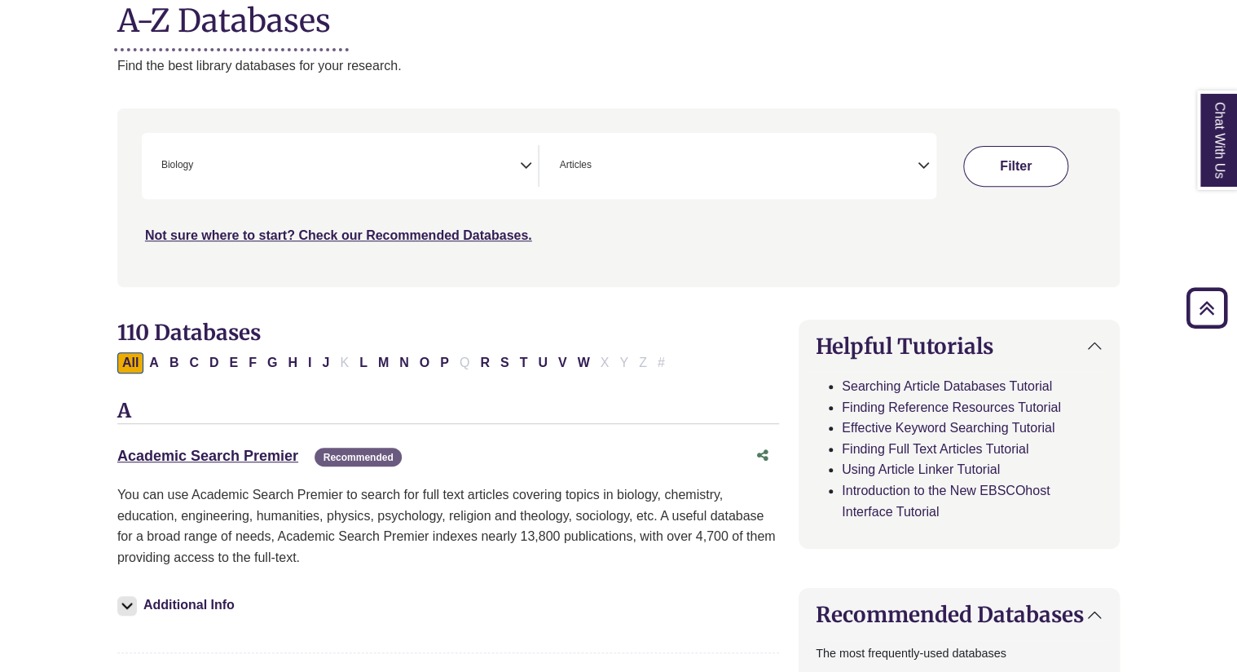
click at [976, 155] on button "Filter" at bounding box center [1016, 166] width 104 height 41
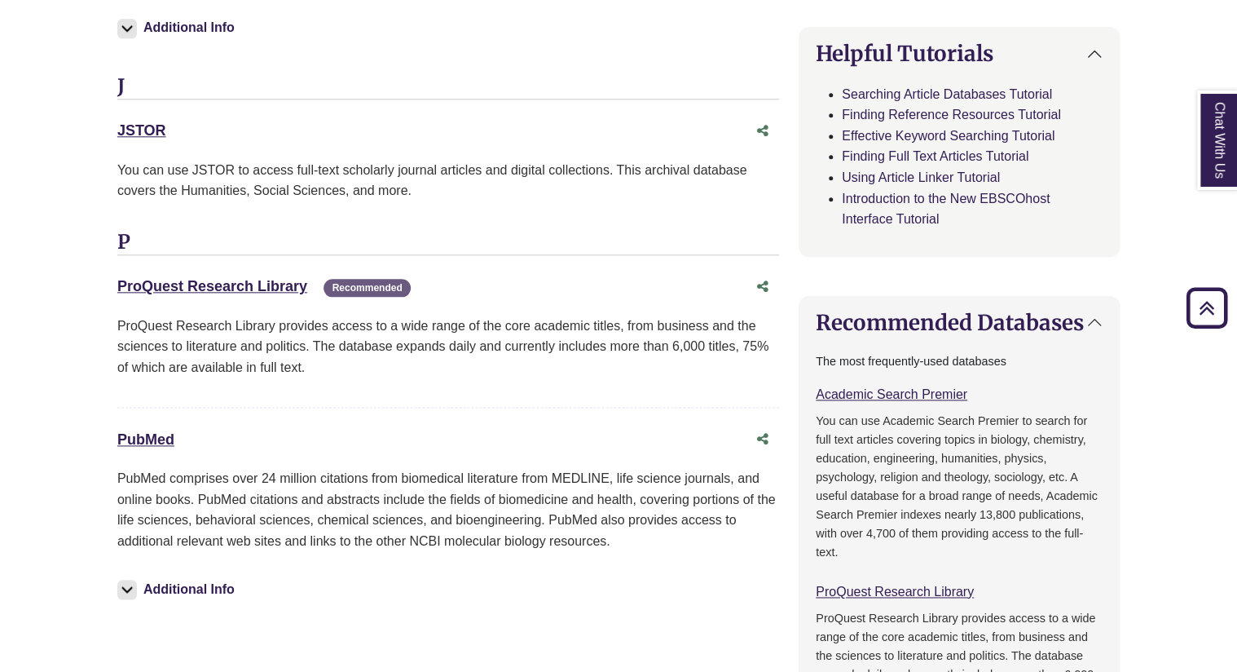
scroll to position [804, 0]
click at [271, 285] on link "ProQuest Research Library This link opens in a new window" at bounding box center [212, 285] width 190 height 16
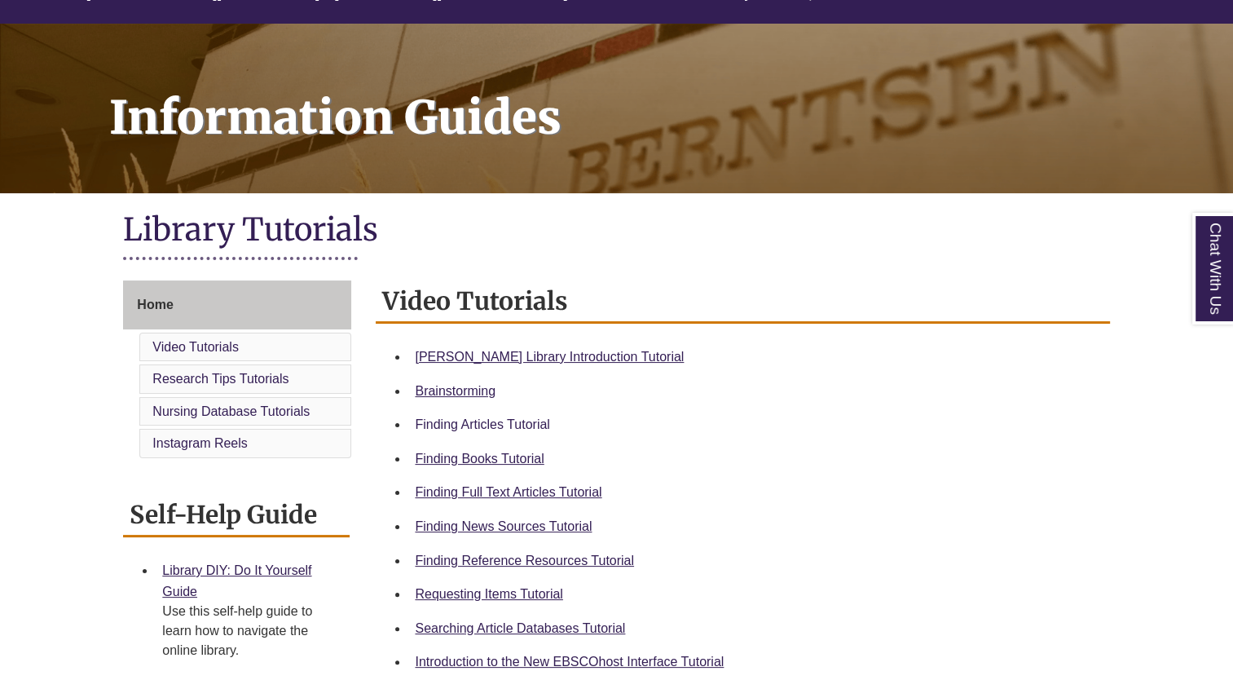
scroll to position [205, 0]
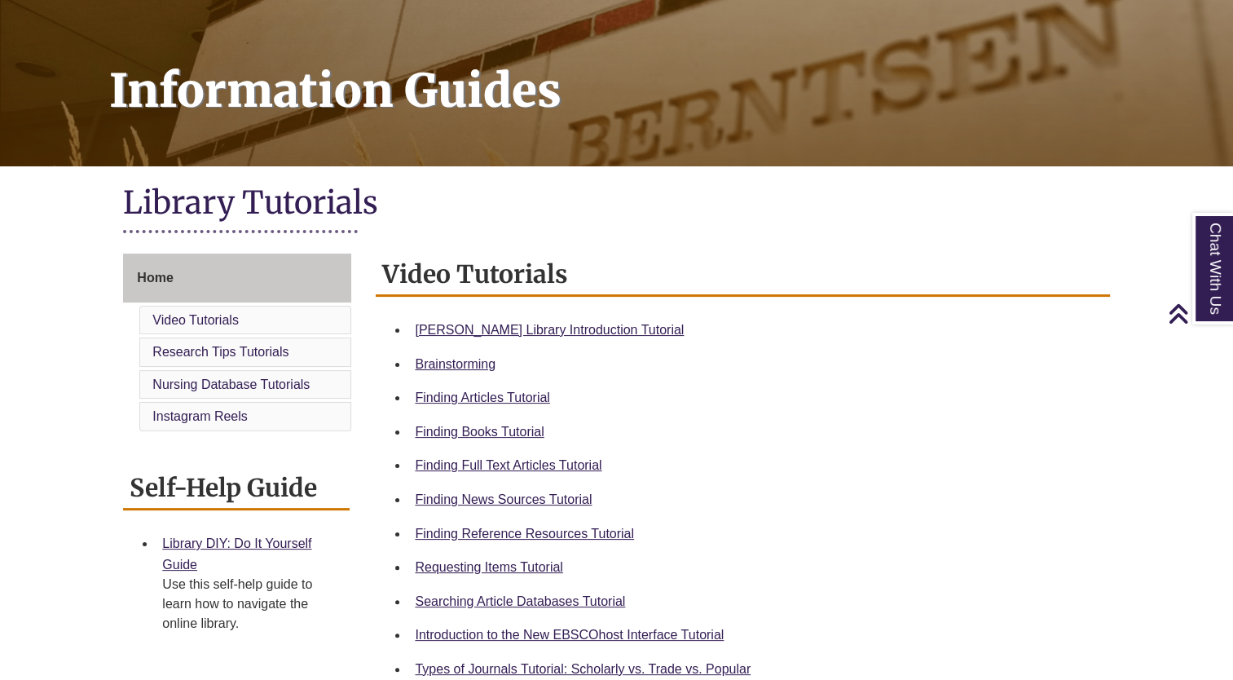
click at [479, 509] on li "Finding News Sources Tutorial" at bounding box center [755, 500] width 695 height 34
click at [481, 504] on link "Finding News Sources Tutorial" at bounding box center [503, 499] width 177 height 14
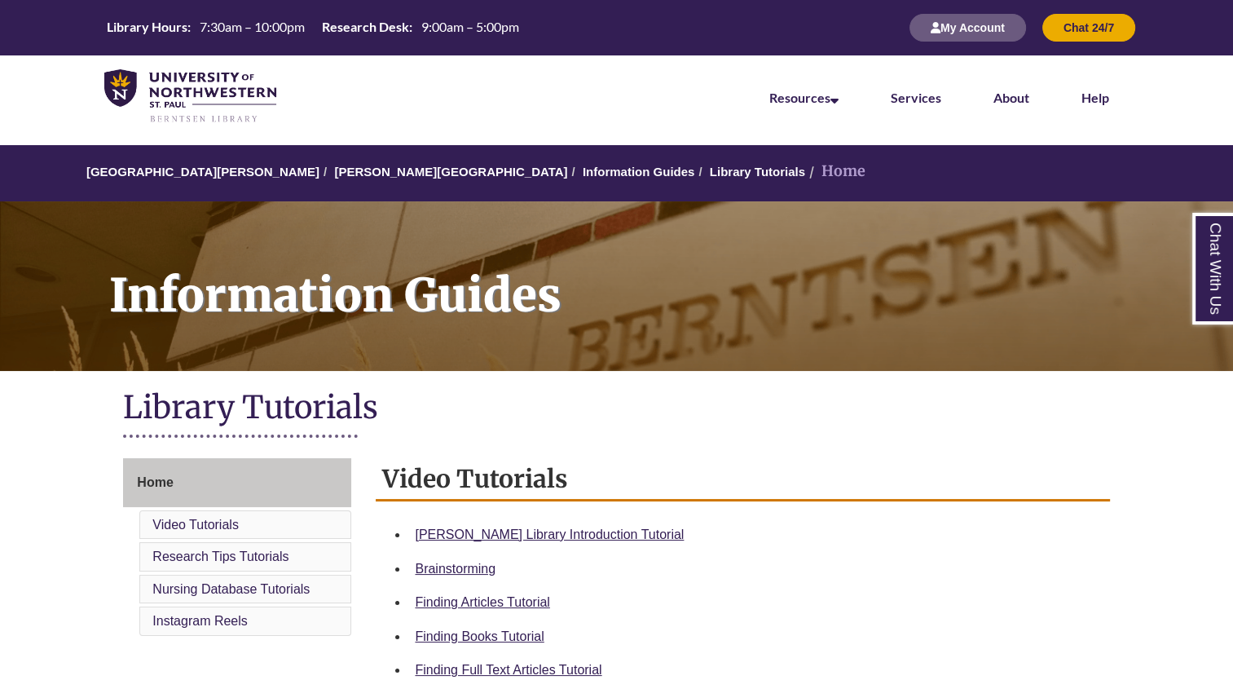
click at [385, 162] on li "[PERSON_NAME][GEOGRAPHIC_DATA]" at bounding box center [444, 172] width 248 height 20
click at [384, 174] on link "[PERSON_NAME][GEOGRAPHIC_DATA]" at bounding box center [450, 172] width 233 height 14
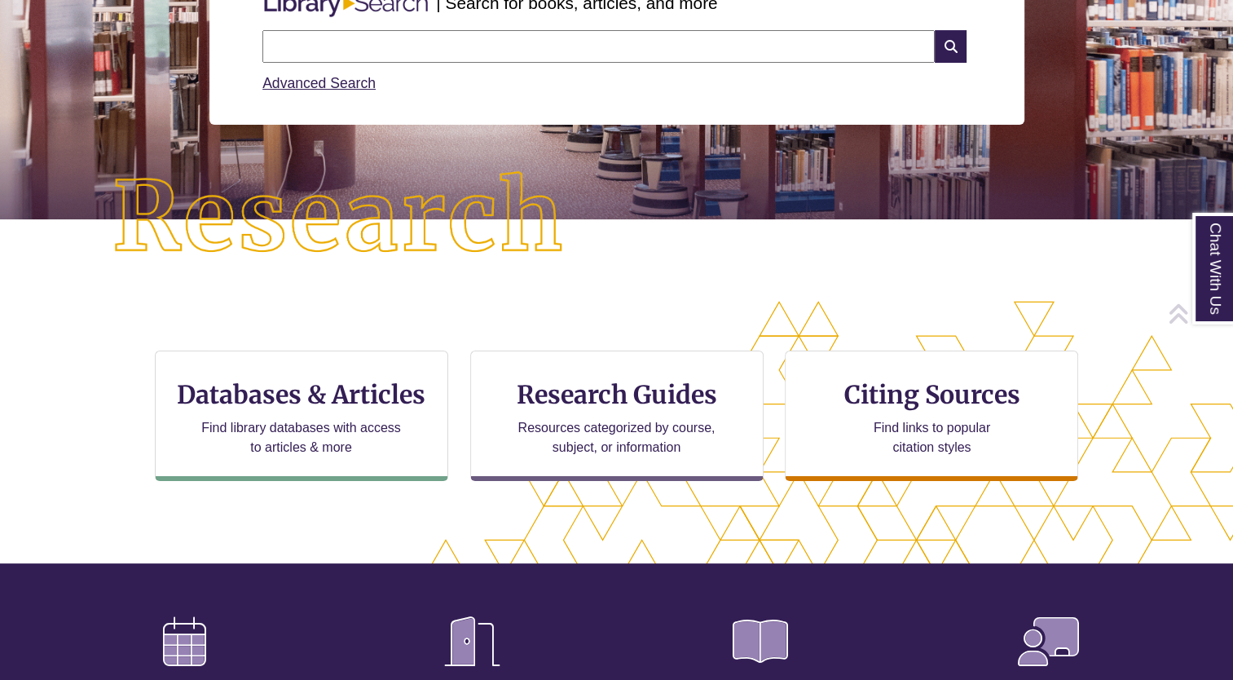
scroll to position [258, 0]
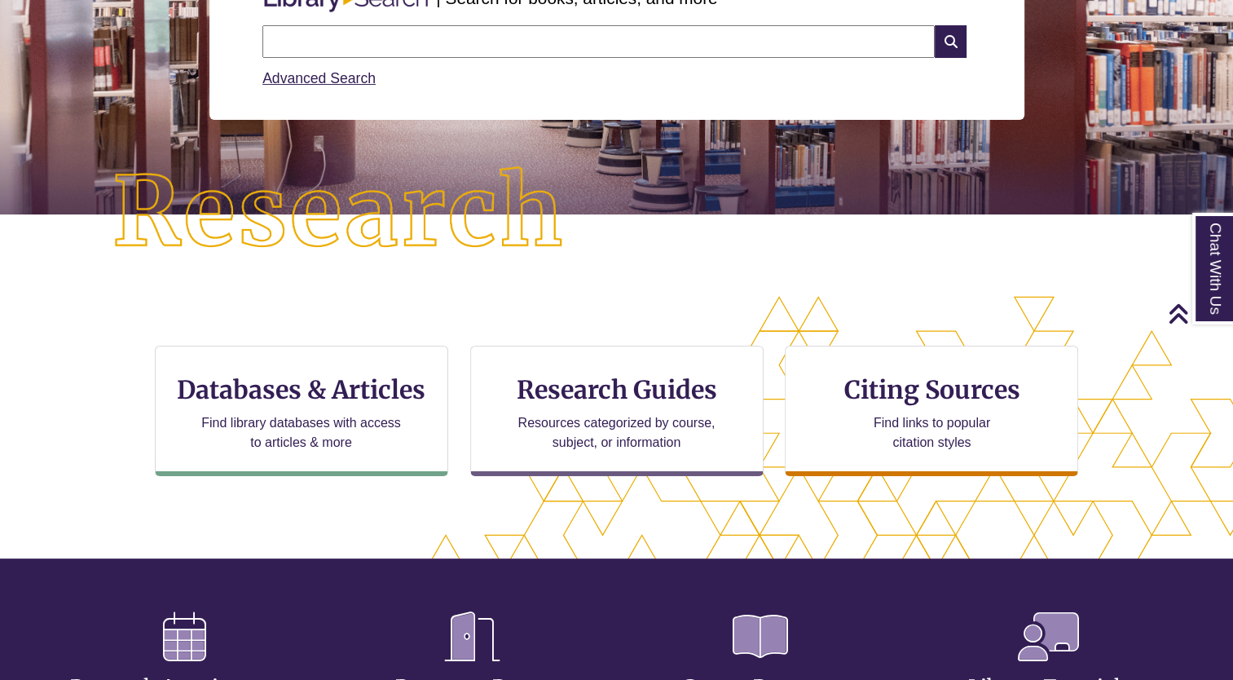
click at [365, 29] on input "text" at bounding box center [598, 41] width 673 height 33
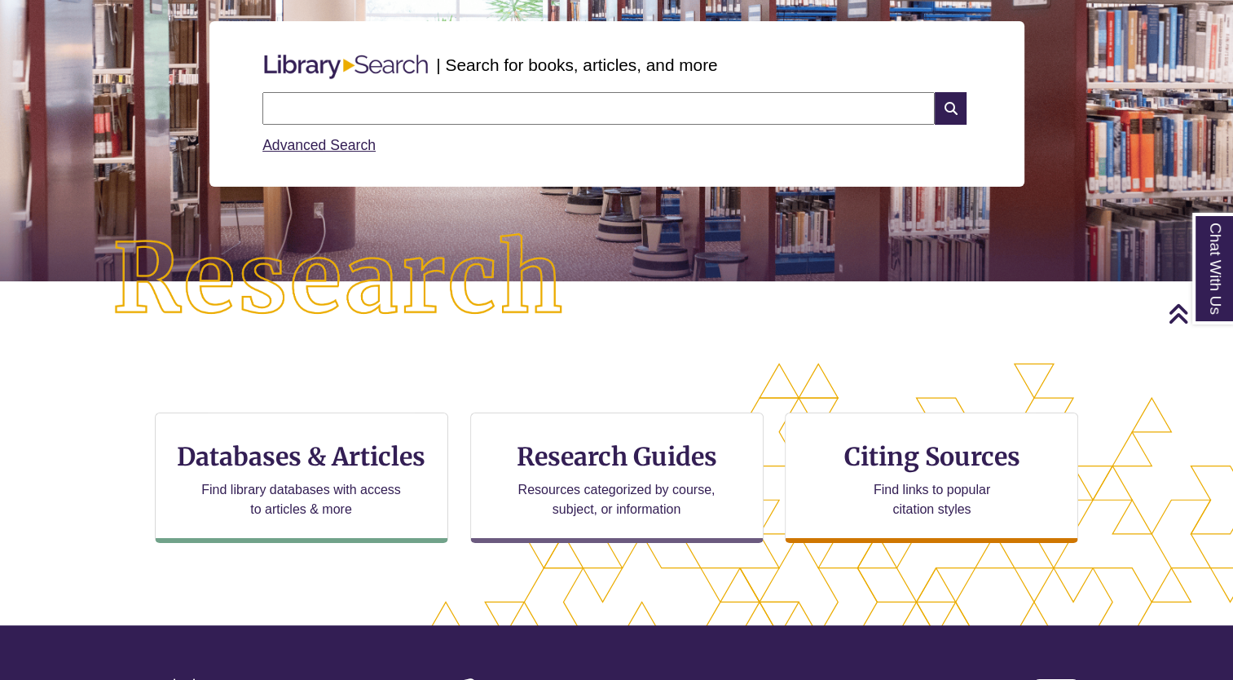
scroll to position [189, 0]
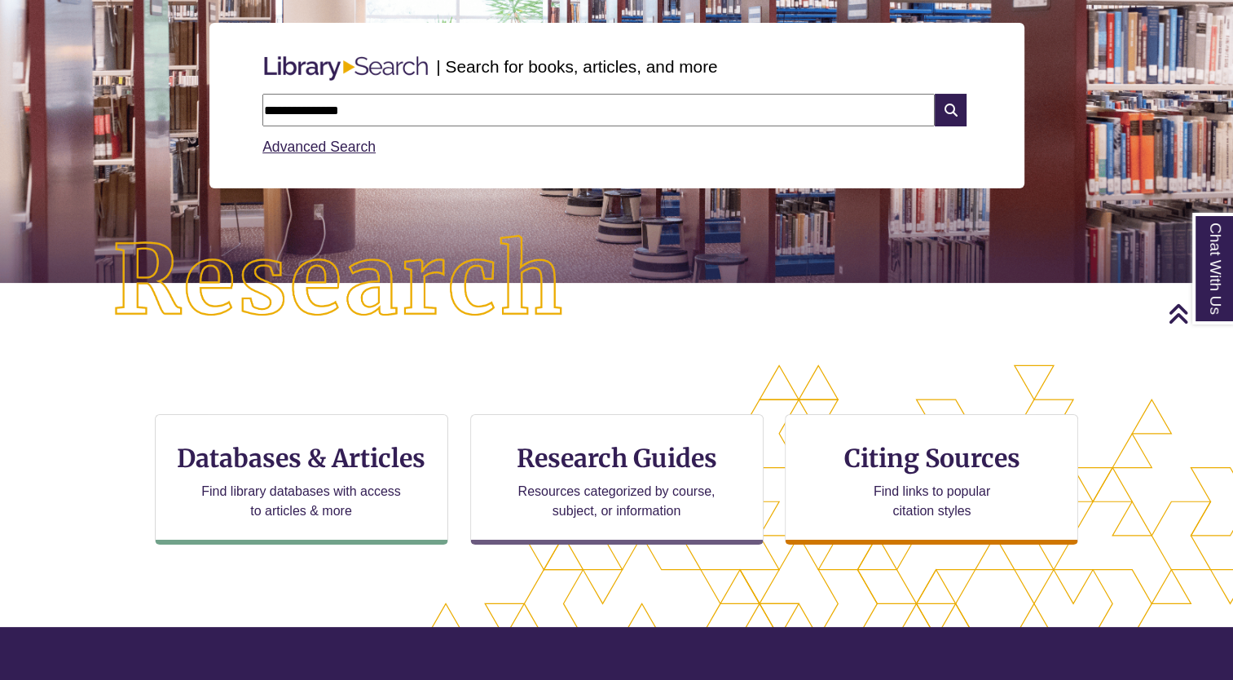
type input "**********"
